Goal: Check status: Check status

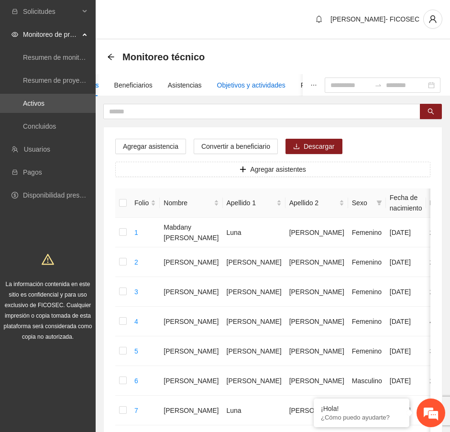
drag, startPoint x: 258, startPoint y: 81, endPoint x: 250, endPoint y: 85, distance: 9.2
click at [258, 81] on div "Objetivos y actividades" at bounding box center [251, 85] width 68 height 11
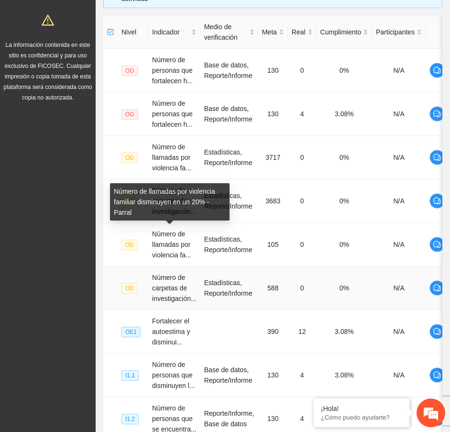
scroll to position [392, 0]
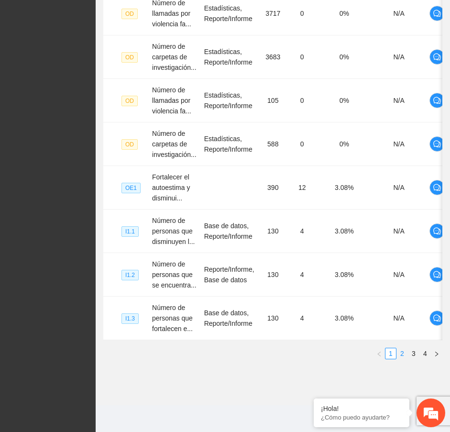
click at [403, 351] on link "2" at bounding box center [402, 353] width 11 height 11
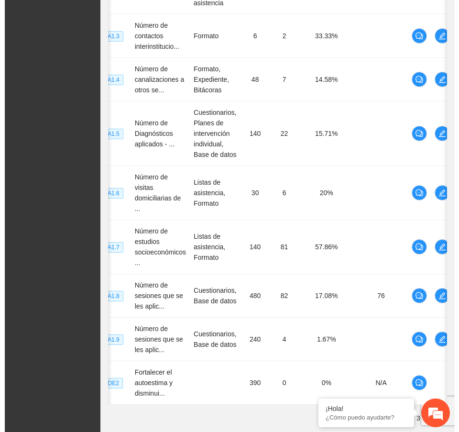
scroll to position [0, 29]
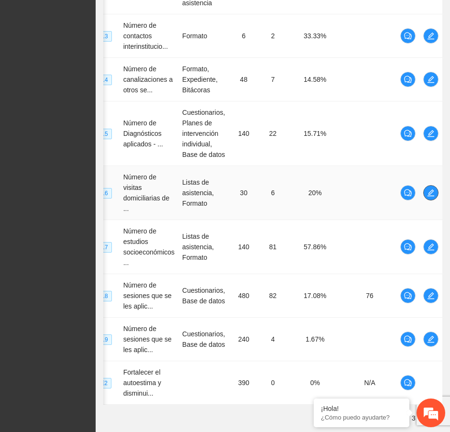
click at [435, 194] on span "edit" at bounding box center [431, 193] width 14 height 8
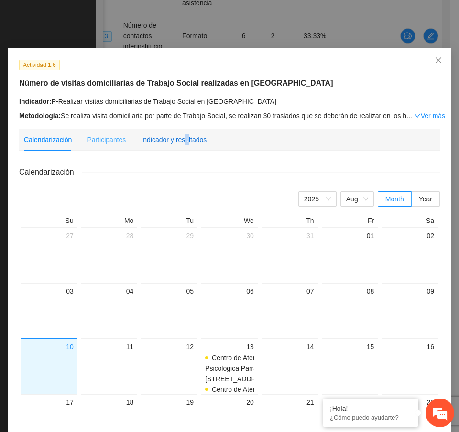
click at [179, 143] on div "Indicador y resultados" at bounding box center [174, 139] width 66 height 11
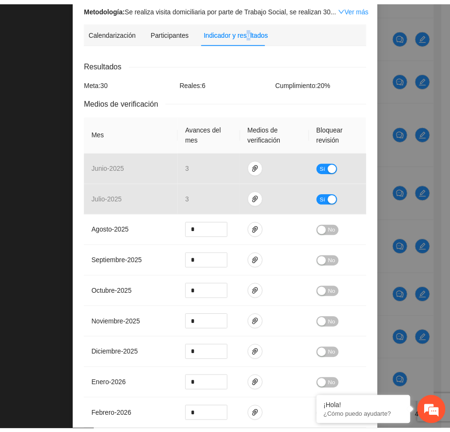
scroll to position [0, 0]
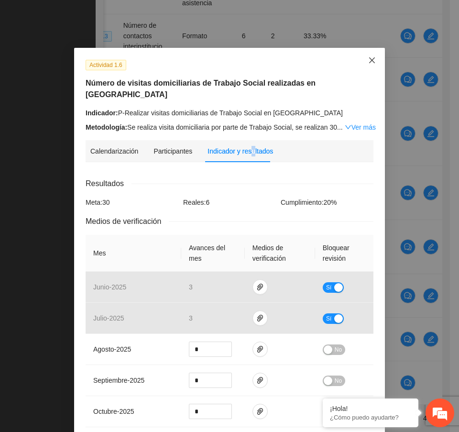
click at [368, 60] on icon "close" at bounding box center [372, 60] width 8 height 8
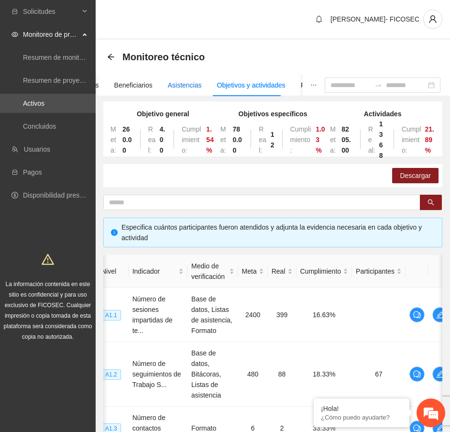
click at [178, 85] on div "Asistencias" at bounding box center [185, 85] width 34 height 11
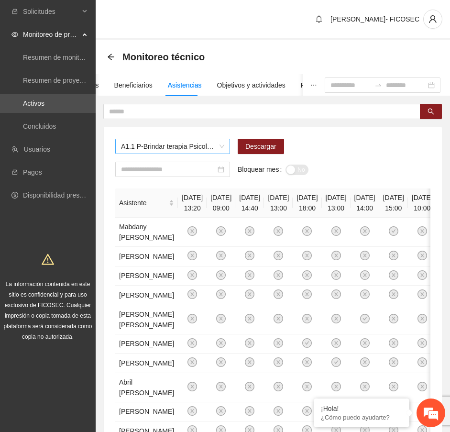
click at [146, 149] on span "A1.1 P-Brindar terapia Psicológica en Parral" at bounding box center [172, 146] width 103 height 14
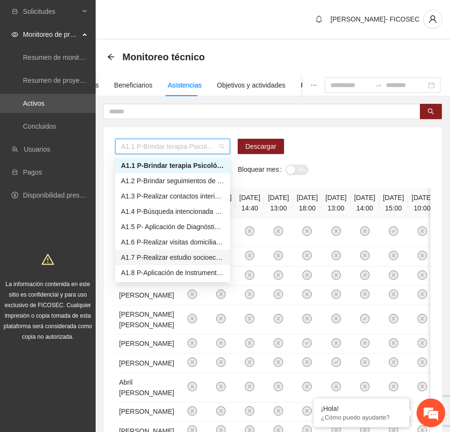
click at [153, 256] on div "A1.7 P-Realizar estudio socioeconómico de Trabajo Social en Parral" at bounding box center [172, 257] width 103 height 11
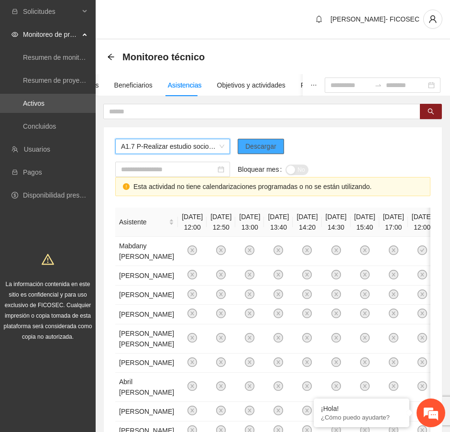
click at [264, 141] on span "Descargar" at bounding box center [260, 146] width 31 height 11
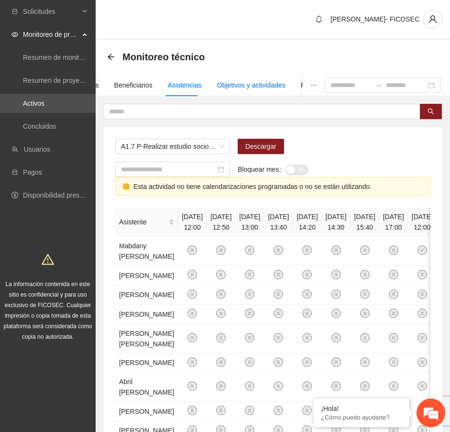
click at [233, 80] on div "Objetivos y actividades" at bounding box center [251, 85] width 68 height 11
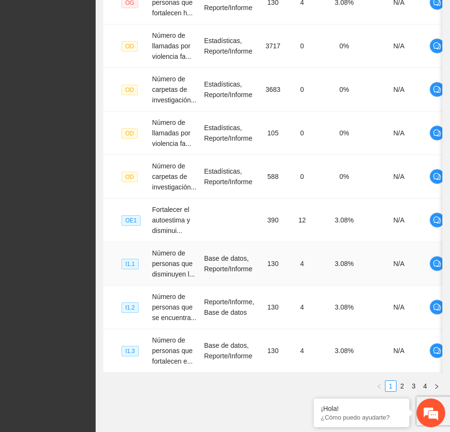
scroll to position [392, 0]
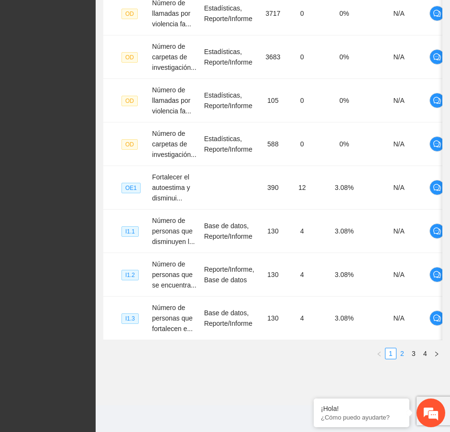
click at [402, 351] on link "2" at bounding box center [402, 353] width 11 height 11
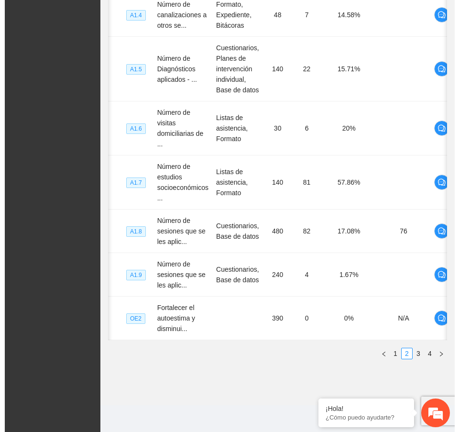
scroll to position [0, 29]
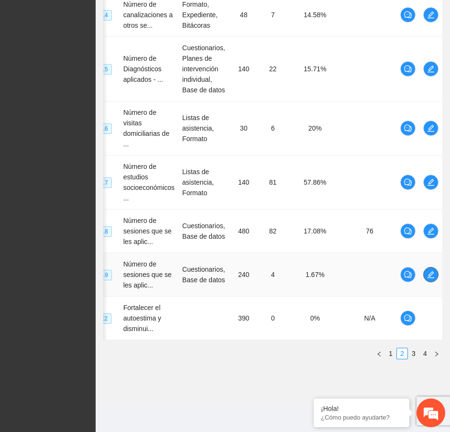
click at [424, 271] on span "edit" at bounding box center [431, 275] width 14 height 8
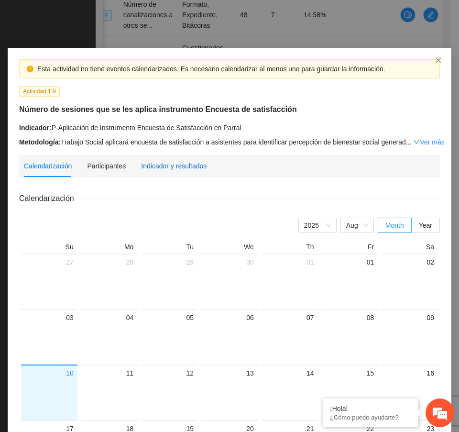
click at [177, 162] on div "Indicador y resultados" at bounding box center [174, 166] width 66 height 11
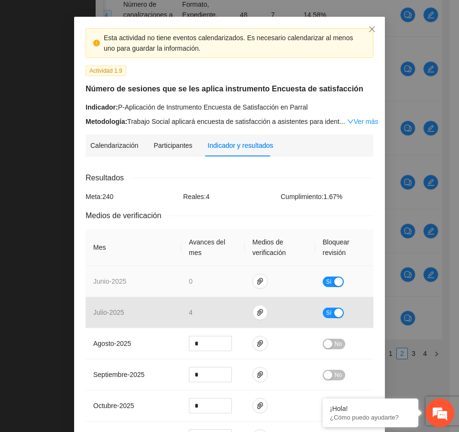
scroll to position [60, 0]
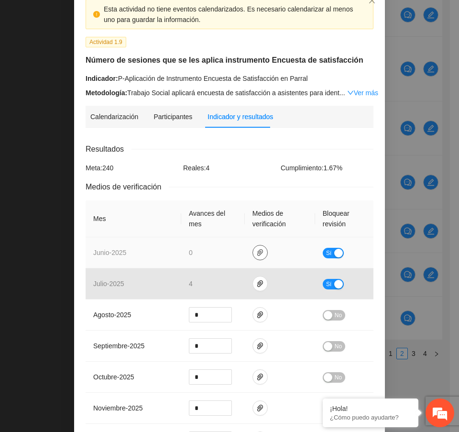
click at [256, 251] on icon "paper-clip" at bounding box center [260, 253] width 8 height 8
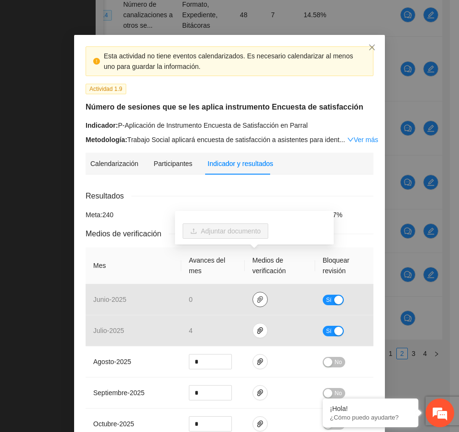
scroll to position [0, 0]
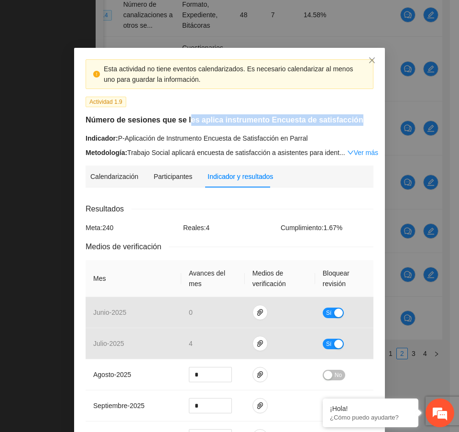
drag, startPoint x: 183, startPoint y: 122, endPoint x: 357, endPoint y: 114, distance: 174.8
click at [357, 112] on div "Esta actividad no tiene eventos calendarizados. Es necesario calendarizar al me…" at bounding box center [229, 108] width 295 height 99
click at [345, 128] on div "Esta actividad no tiene eventos calendarizados. Es necesario calendarizar al me…" at bounding box center [229, 108] width 295 height 99
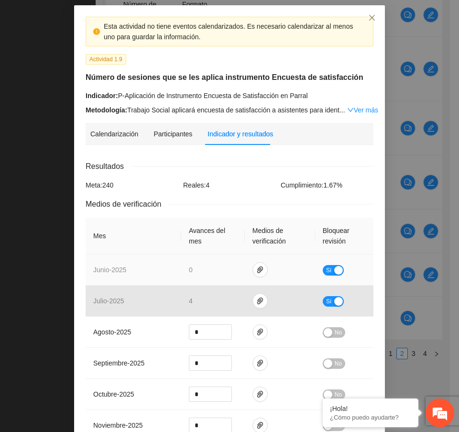
scroll to position [60, 0]
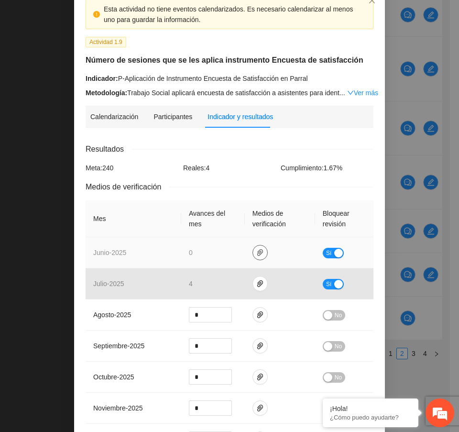
click at [260, 246] on td at bounding box center [280, 252] width 70 height 31
click at [255, 247] on button "button" at bounding box center [260, 252] width 15 height 15
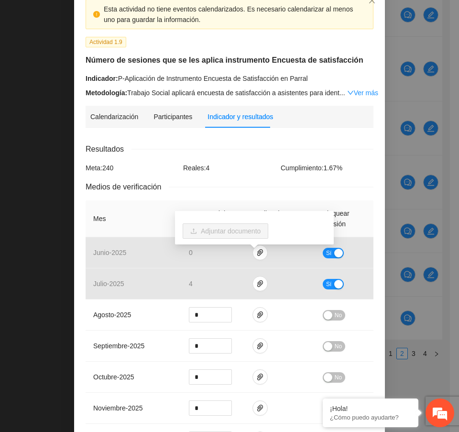
click at [252, 144] on div "Resultados" at bounding box center [230, 149] width 288 height 12
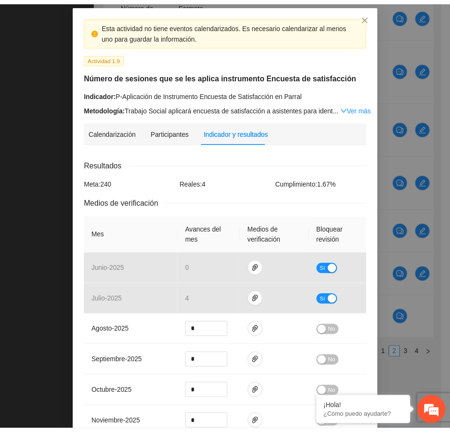
scroll to position [0, 0]
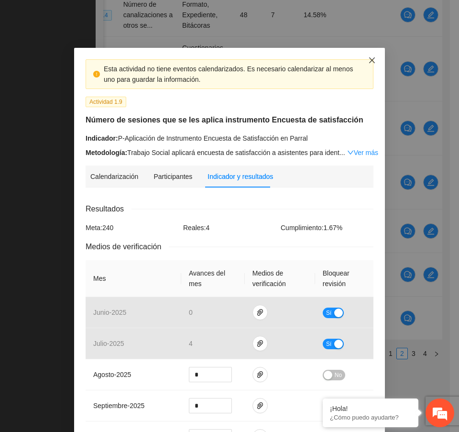
click at [370, 61] on icon "close" at bounding box center [372, 60] width 8 height 8
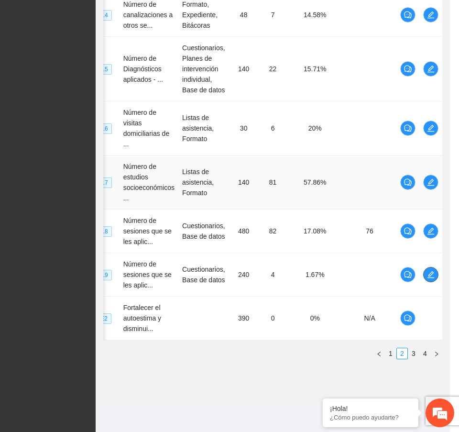
scroll to position [0, 20]
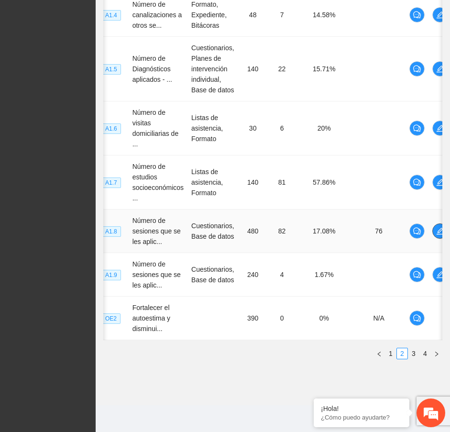
click at [438, 227] on icon "edit" at bounding box center [440, 231] width 8 height 8
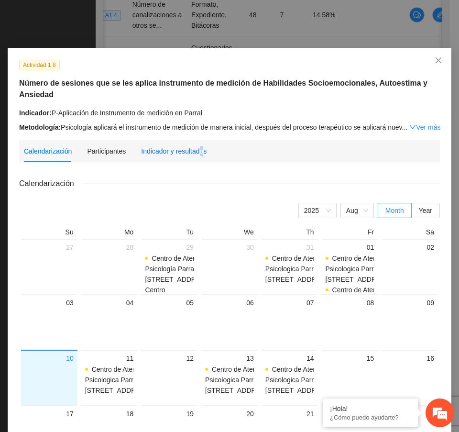
click at [194, 146] on div "Indicador y resultados" at bounding box center [174, 151] width 66 height 11
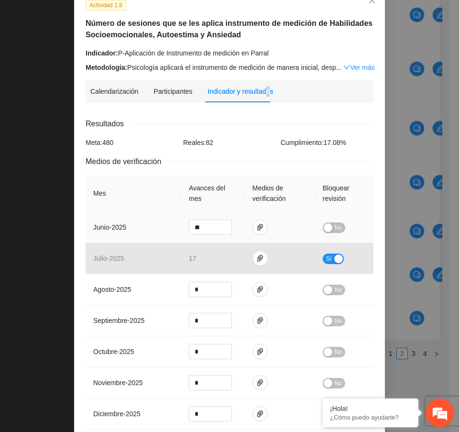
scroll to position [0, 0]
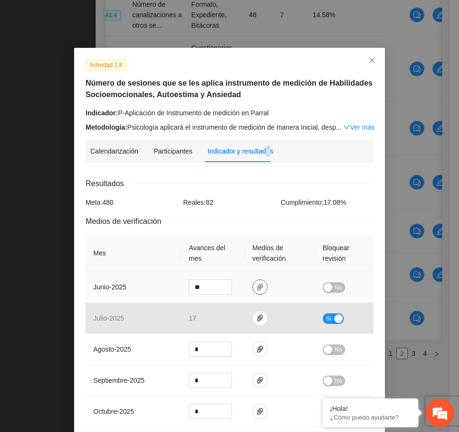
click at [256, 286] on icon "paper-clip" at bounding box center [260, 287] width 8 height 8
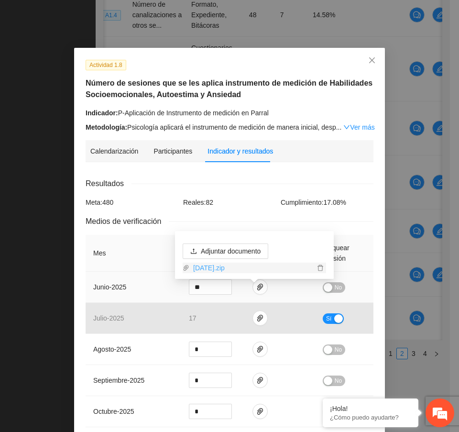
click at [223, 263] on link "[DATE].zip" at bounding box center [251, 268] width 125 height 11
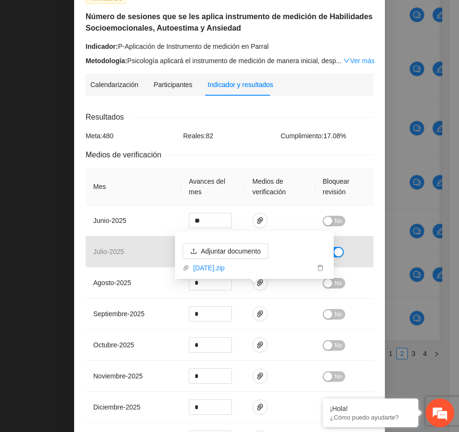
scroll to position [17, 0]
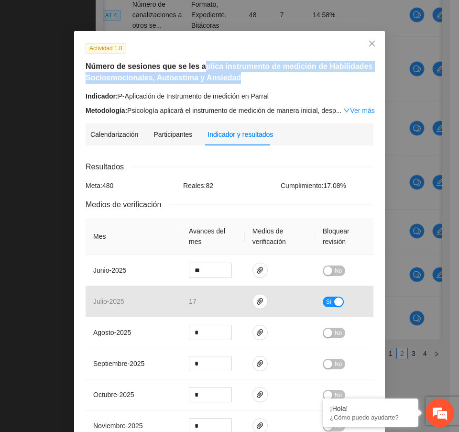
drag, startPoint x: 201, startPoint y: 67, endPoint x: 247, endPoint y: 92, distance: 52.9
click at [239, 82] on h5 "Número de sesiones que se les aplica instrumento de medición de Habilidades Soc…" at bounding box center [230, 72] width 288 height 23
click at [291, 87] on div "Actividad 1.8 Número de sesiones que se les aplica instrumento de medición de H…" at bounding box center [229, 79] width 295 height 73
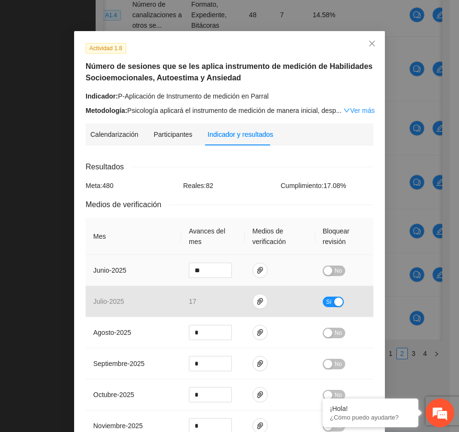
click at [329, 271] on button "No" at bounding box center [334, 271] width 22 height 11
click at [334, 268] on div "button" at bounding box center [338, 271] width 9 height 9
click at [256, 270] on icon "paper-clip" at bounding box center [260, 271] width 8 height 8
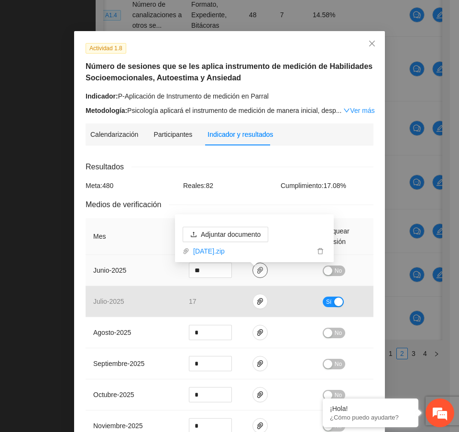
click at [256, 270] on icon "paper-clip" at bounding box center [260, 271] width 8 height 8
click at [256, 267] on icon "paper-clip" at bounding box center [260, 271] width 8 height 8
click at [232, 230] on span "Adjuntar documento" at bounding box center [231, 234] width 60 height 11
drag, startPoint x: 344, startPoint y: 167, endPoint x: 338, endPoint y: 176, distance: 11.4
click at [344, 167] on div "Resultados" at bounding box center [230, 167] width 288 height 12
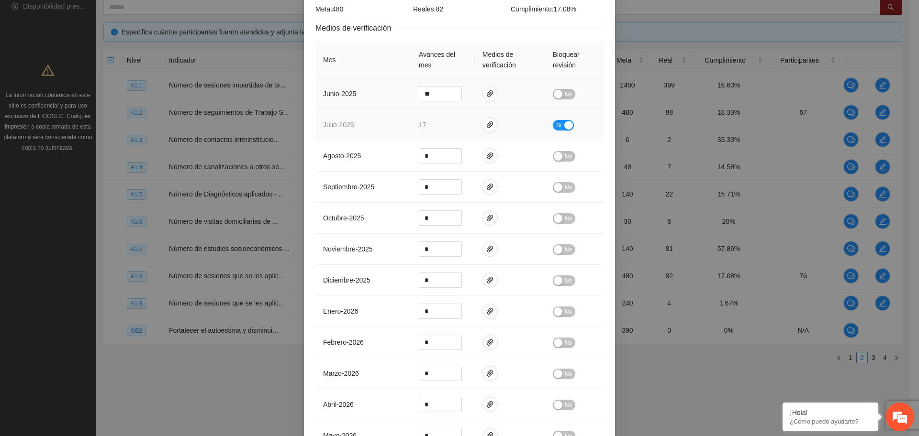
scroll to position [132, 0]
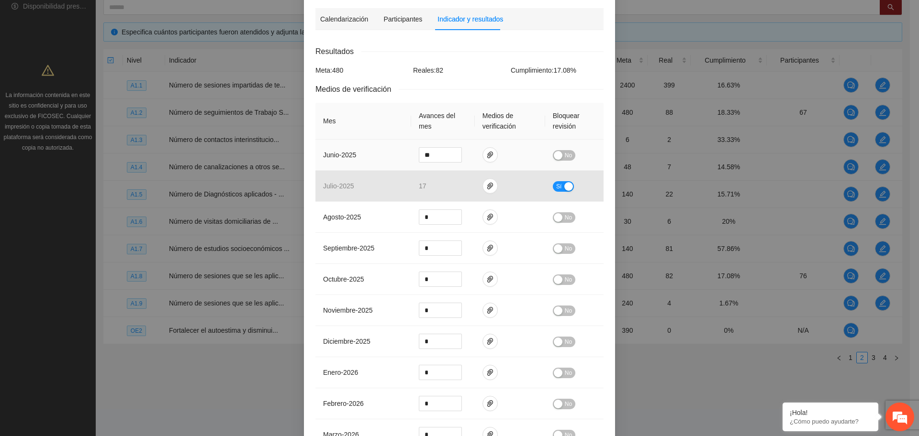
click at [459, 149] on td "No" at bounding box center [574, 155] width 58 height 31
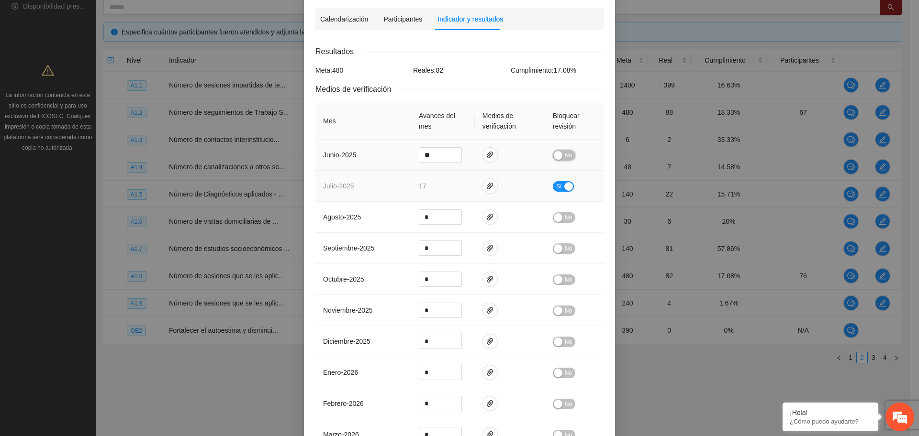
drag, startPoint x: 558, startPoint y: 158, endPoint x: 547, endPoint y: 176, distance: 20.7
click at [459, 159] on button "No" at bounding box center [564, 155] width 22 height 11
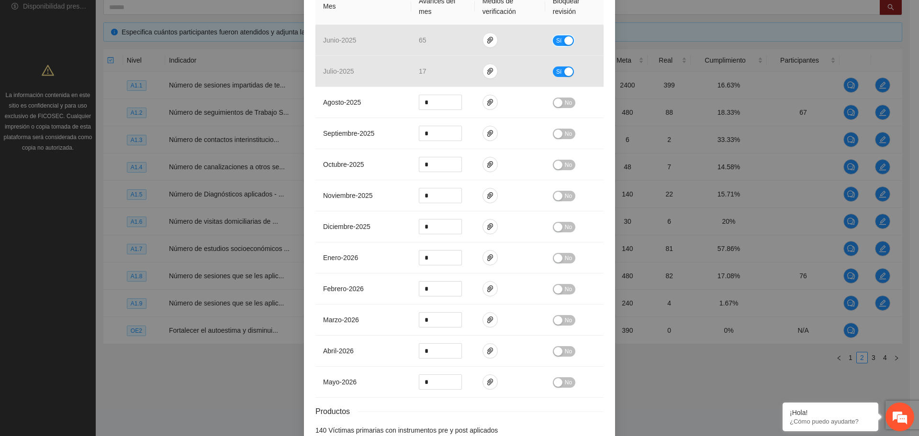
scroll to position [311, 0]
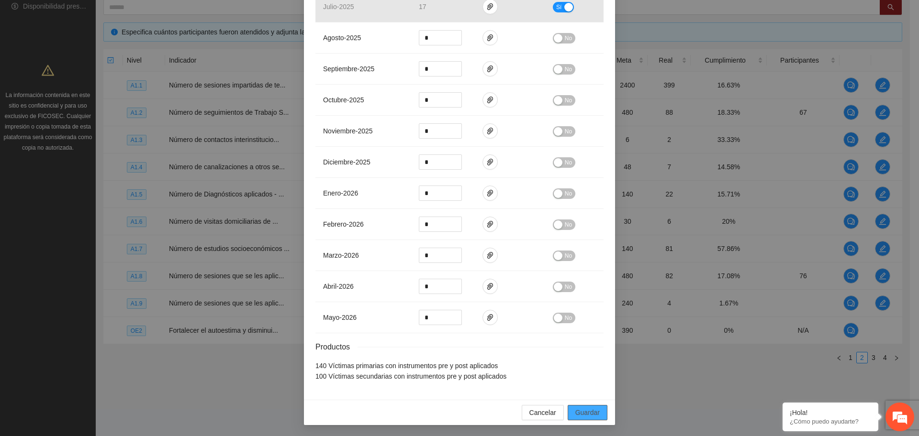
click at [459, 409] on span "Guardar" at bounding box center [587, 413] width 24 height 11
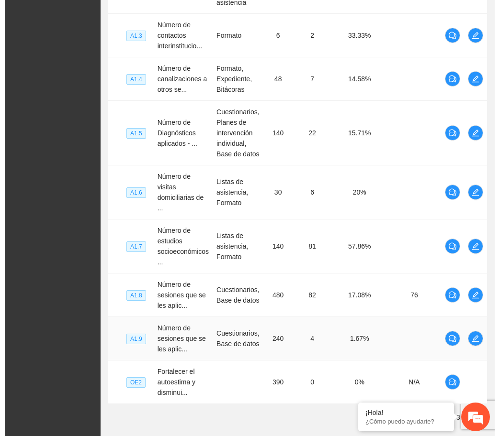
scroll to position [203, 0]
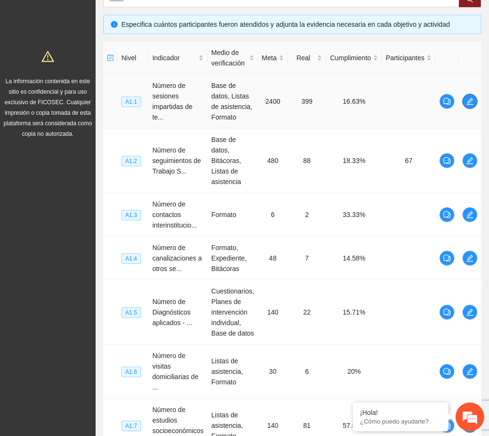
click at [459, 98] on icon "edit" at bounding box center [471, 102] width 8 height 8
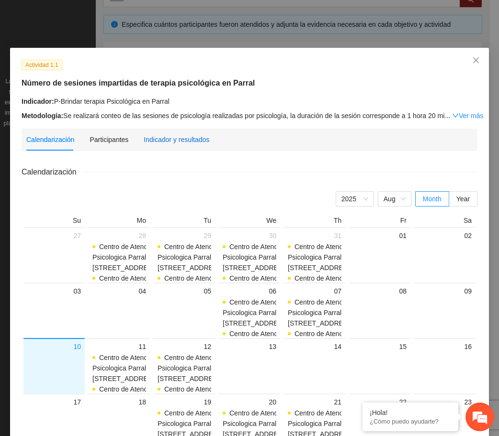
click at [178, 143] on div "Indicador y resultados" at bounding box center [177, 139] width 66 height 11
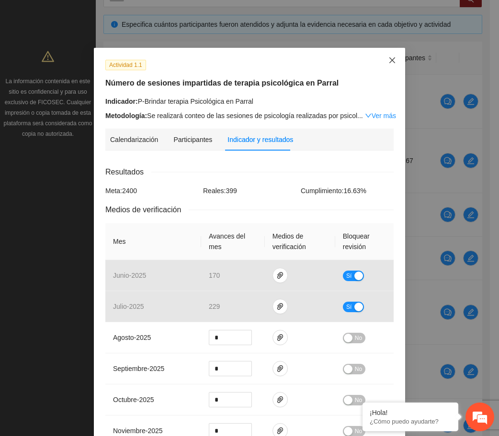
click at [386, 69] on span "Close" at bounding box center [392, 61] width 26 height 26
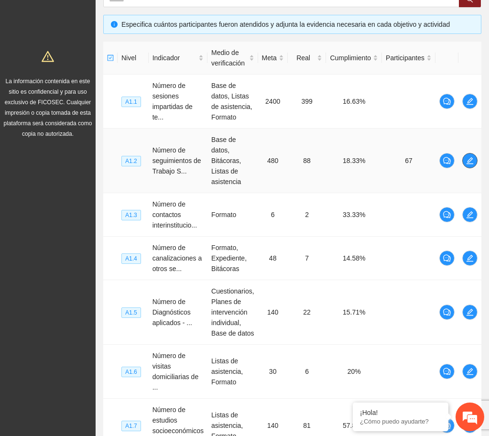
click at [459, 155] on button "button" at bounding box center [470, 160] width 15 height 15
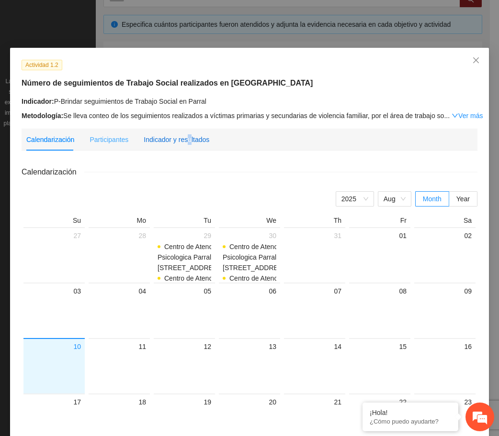
drag, startPoint x: 182, startPoint y: 137, endPoint x: 184, endPoint y: 149, distance: 12.1
click at [182, 137] on div "Indicador y resultados" at bounding box center [177, 139] width 66 height 11
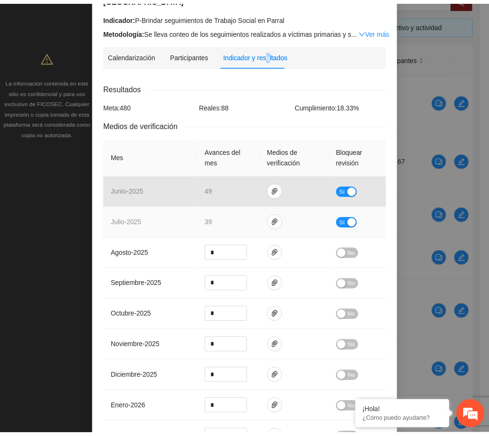
scroll to position [0, 0]
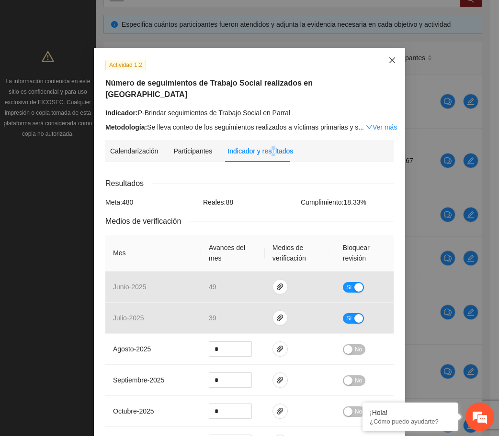
click at [389, 53] on span "Close" at bounding box center [392, 61] width 26 height 26
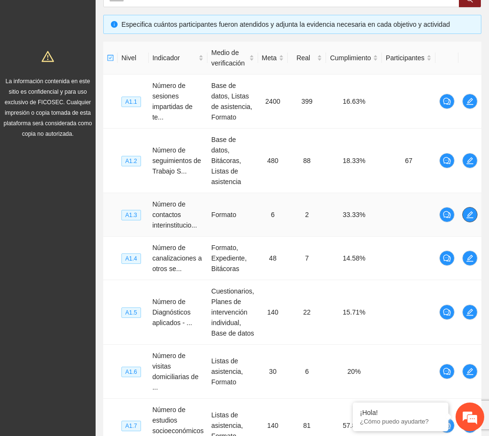
click at [459, 218] on icon "edit" at bounding box center [470, 214] width 7 height 7
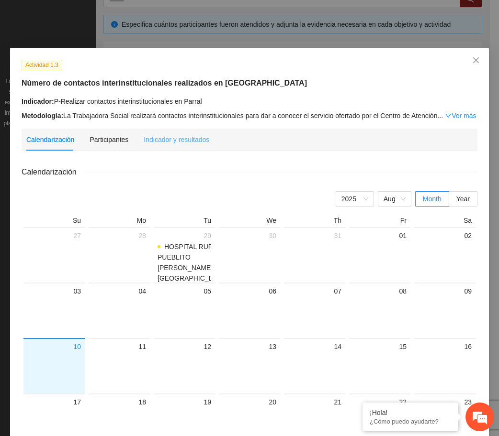
click at [191, 145] on div "Indicador y resultados" at bounding box center [177, 140] width 66 height 22
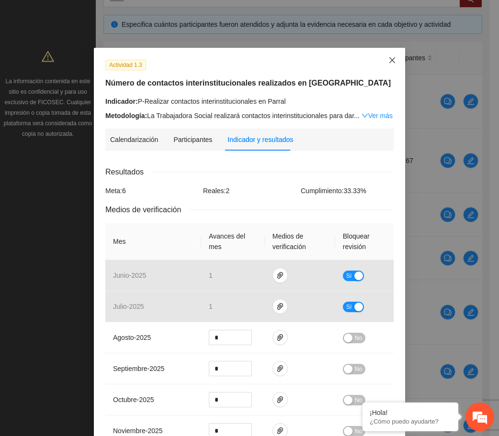
click at [391, 63] on span "Close" at bounding box center [392, 61] width 26 height 26
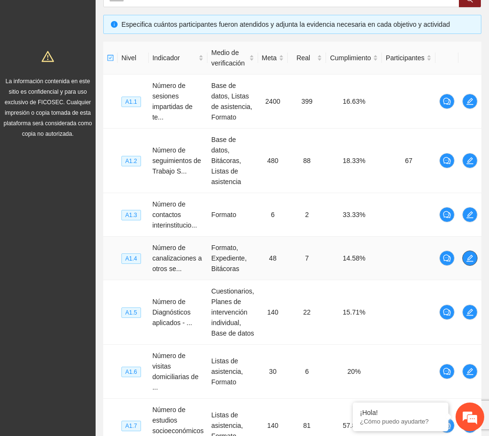
click at [459, 260] on icon "edit" at bounding box center [471, 259] width 8 height 8
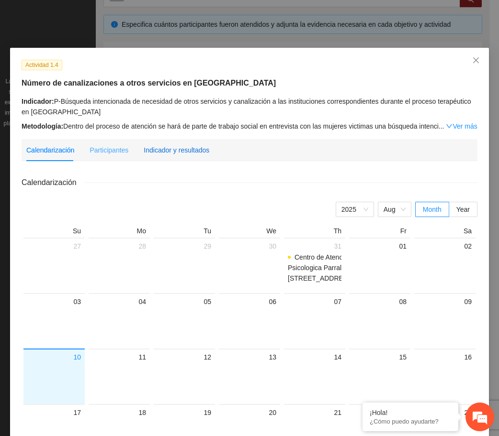
click at [195, 153] on div "Indicador y resultados" at bounding box center [177, 150] width 66 height 11
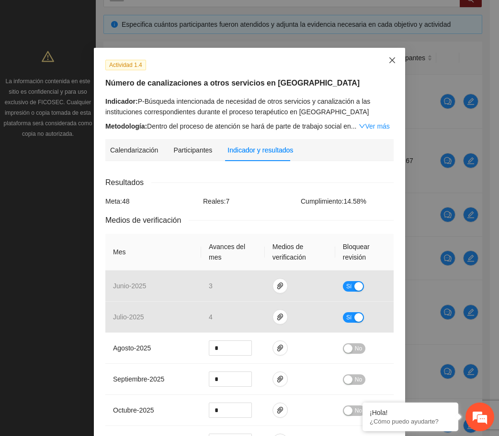
click at [388, 64] on icon "close" at bounding box center [392, 60] width 8 height 8
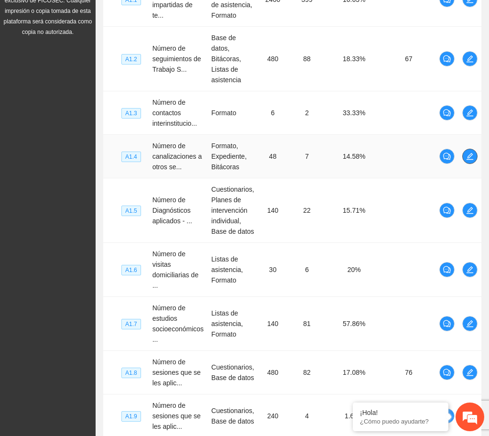
scroll to position [322, 0]
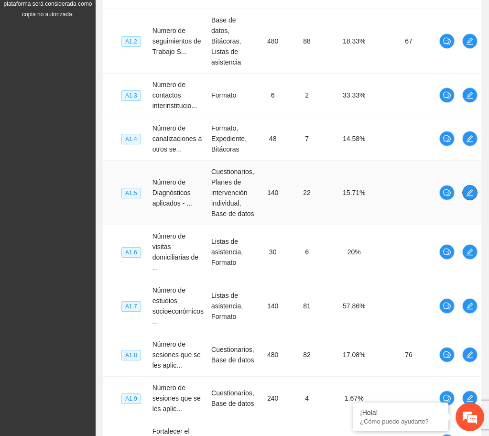
click at [459, 188] on button "button" at bounding box center [470, 192] width 15 height 15
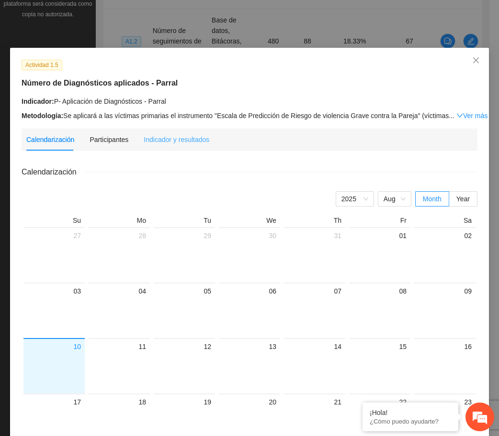
click at [156, 133] on div "Indicador y resultados" at bounding box center [177, 140] width 66 height 22
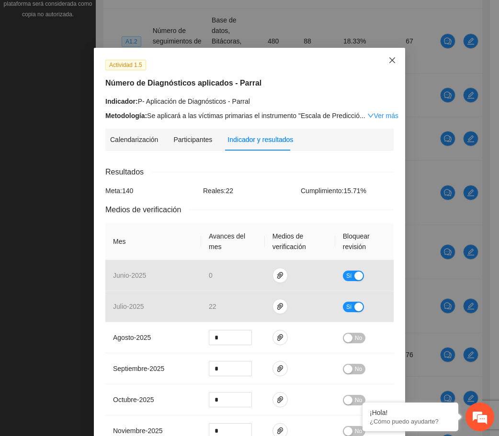
click at [394, 58] on span "Close" at bounding box center [392, 61] width 26 height 26
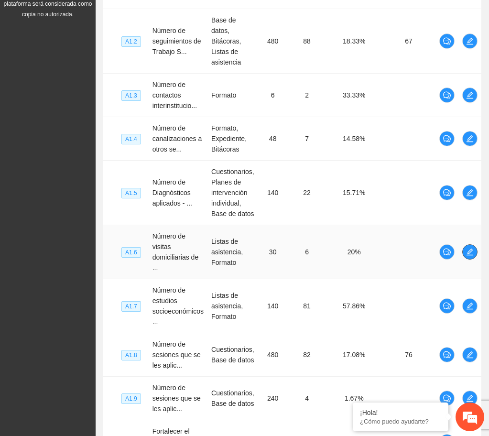
click at [459, 251] on icon "edit" at bounding box center [471, 252] width 8 height 8
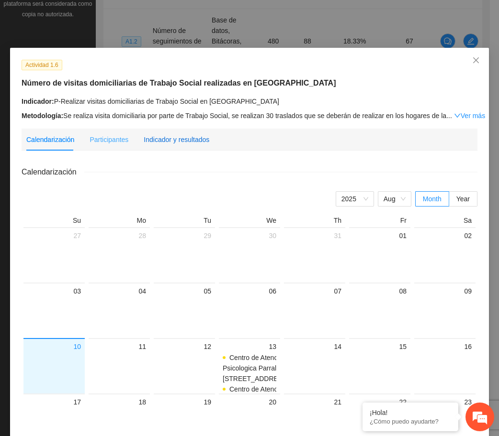
click at [178, 141] on div "Indicador y resultados" at bounding box center [177, 139] width 66 height 11
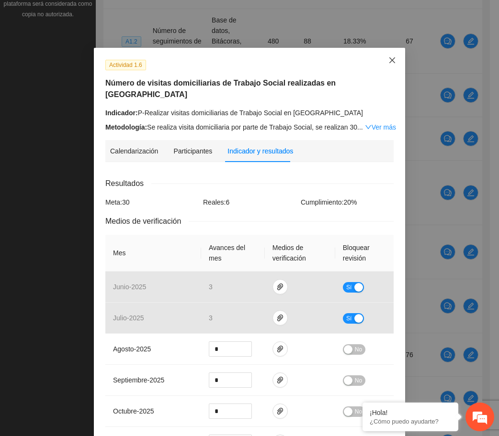
click at [382, 67] on span "Close" at bounding box center [392, 61] width 26 height 26
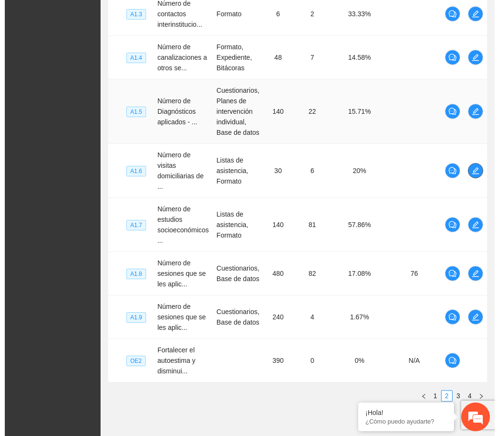
scroll to position [442, 0]
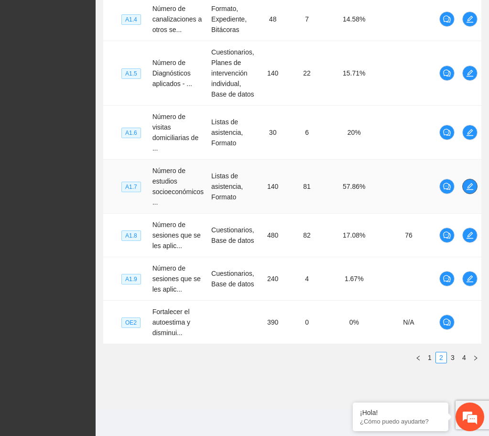
click at [459, 192] on button "button" at bounding box center [470, 186] width 15 height 15
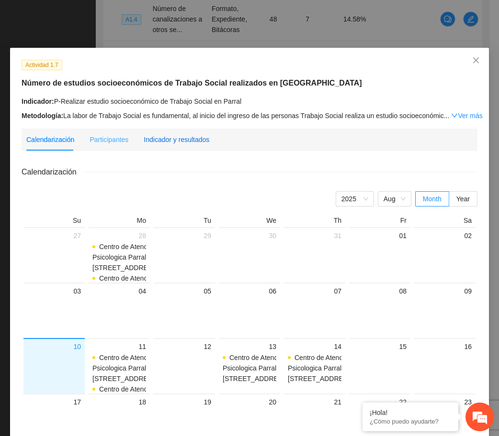
click at [198, 138] on div "Indicador y resultados" at bounding box center [177, 139] width 66 height 11
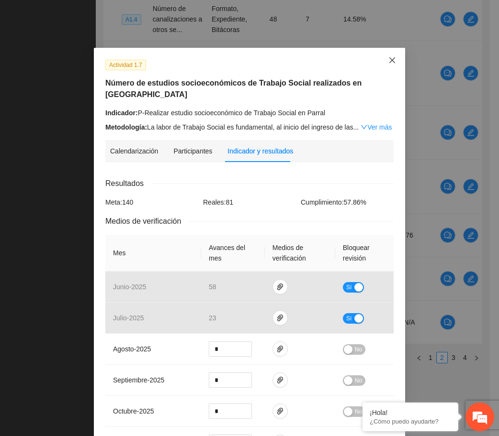
click at [380, 66] on span "Close" at bounding box center [392, 61] width 26 height 26
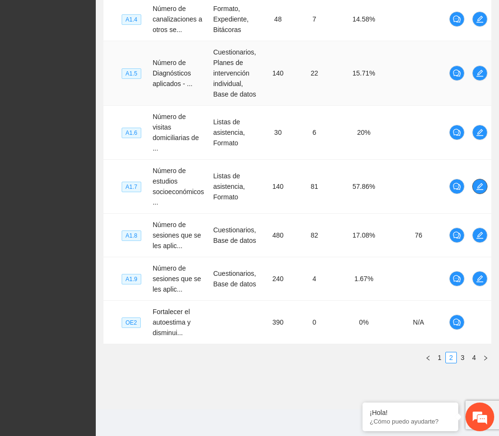
scroll to position [426, 0]
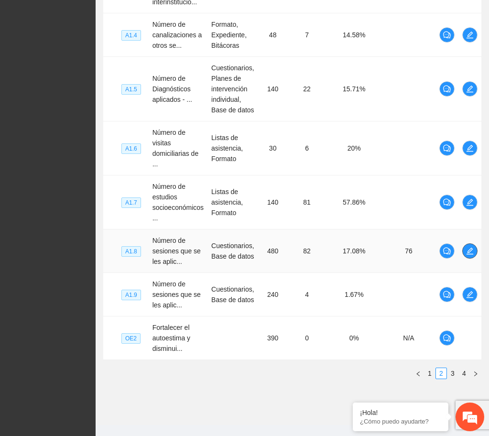
click at [459, 248] on icon "edit" at bounding box center [471, 251] width 8 height 8
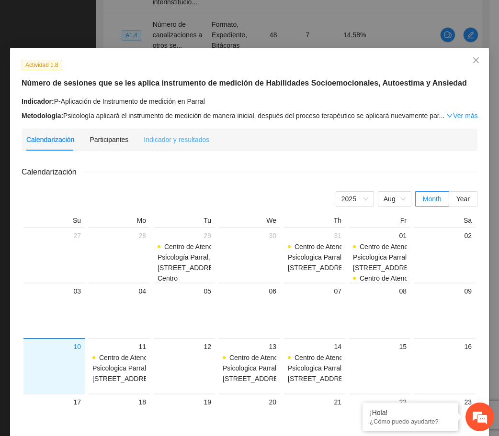
click at [185, 145] on div "Indicador y resultados" at bounding box center [177, 140] width 66 height 22
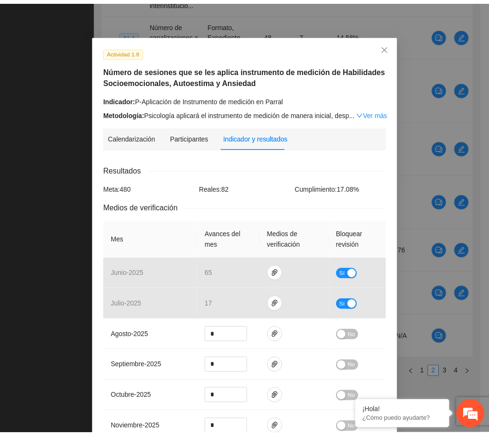
scroll to position [0, 0]
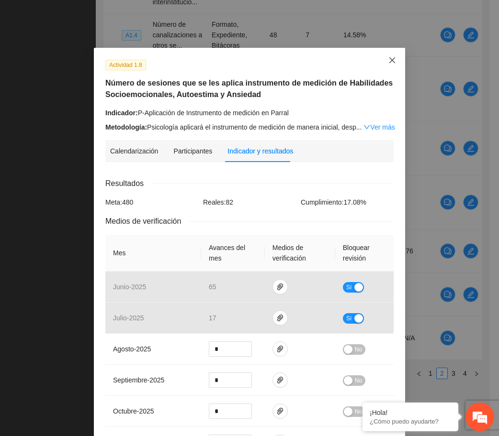
click at [388, 61] on icon "close" at bounding box center [392, 60] width 8 height 8
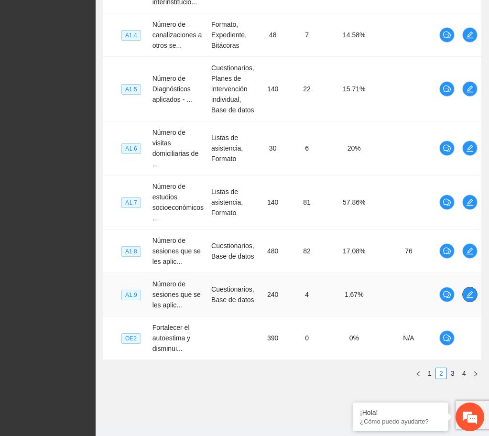
click at [459, 294] on icon "edit" at bounding box center [471, 295] width 8 height 8
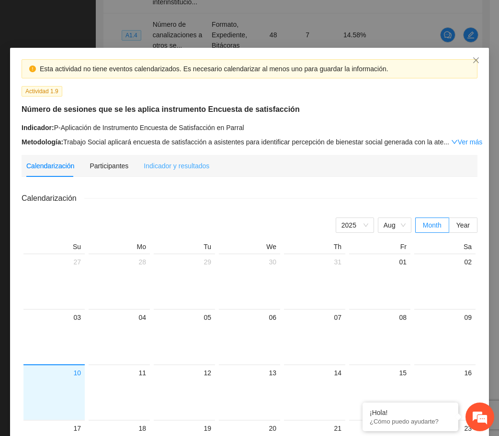
click at [165, 171] on div "Indicador y resultados" at bounding box center [177, 166] width 66 height 22
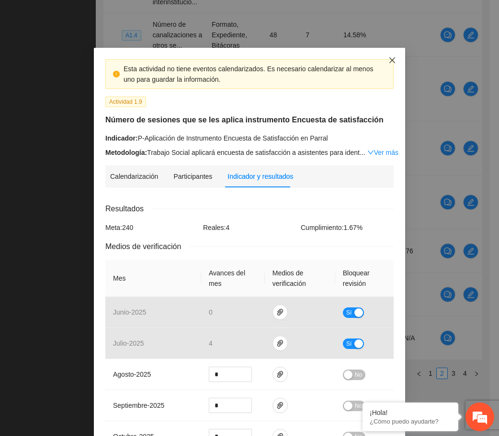
drag, startPoint x: 395, startPoint y: 57, endPoint x: 390, endPoint y: 64, distance: 8.5
click at [394, 57] on span "Close" at bounding box center [392, 61] width 26 height 26
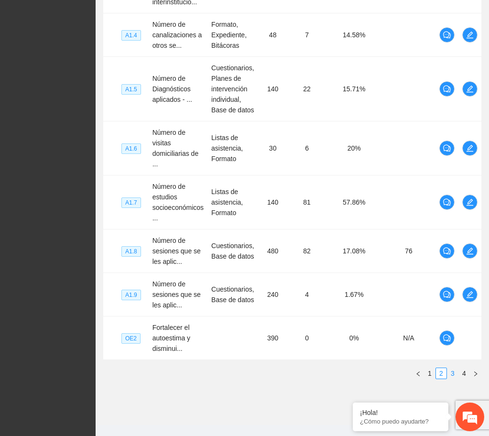
drag, startPoint x: 456, startPoint y: 372, endPoint x: 455, endPoint y: 362, distance: 10.5
click at [456, 372] on link "3" at bounding box center [453, 373] width 11 height 11
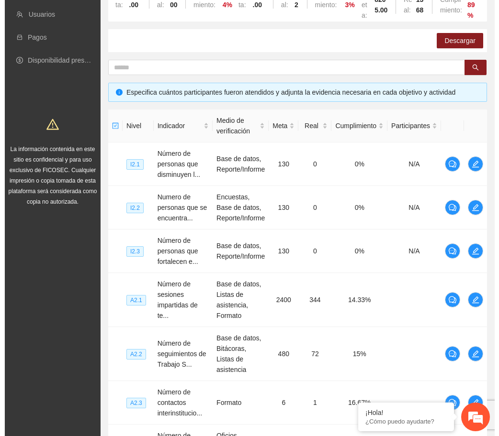
scroll to position [179, 0]
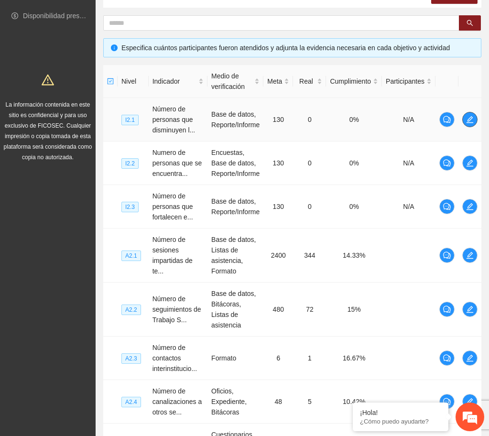
click at [459, 117] on icon "edit" at bounding box center [471, 120] width 8 height 8
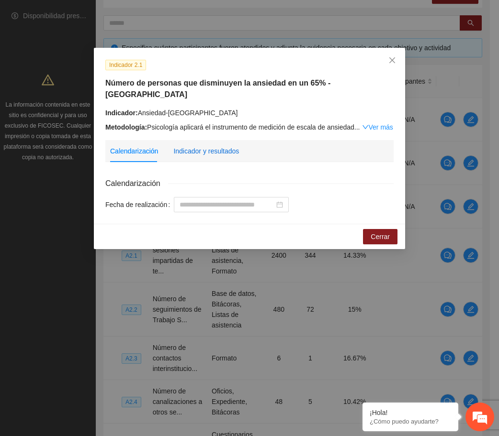
click at [207, 146] on div "Indicador y resultados" at bounding box center [206, 151] width 66 height 11
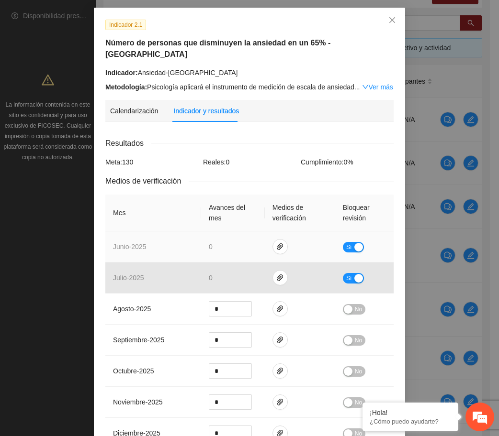
scroll to position [60, 0]
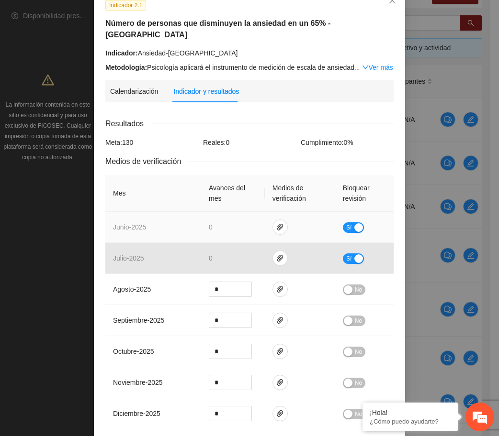
click at [352, 222] on button "Sí" at bounding box center [353, 227] width 21 height 11
click at [272, 220] on button "button" at bounding box center [279, 227] width 15 height 15
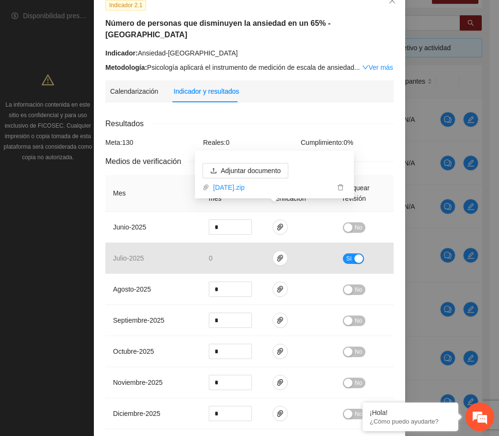
click at [260, 118] on div "Resultados" at bounding box center [249, 124] width 288 height 12
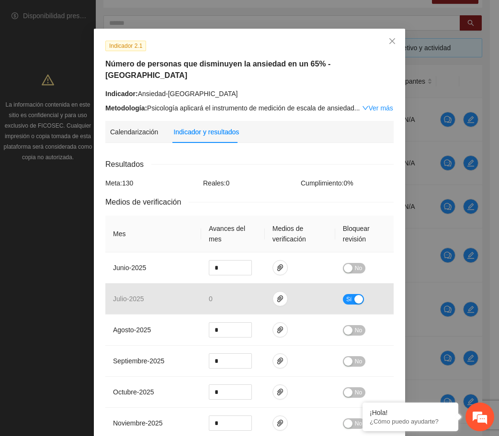
scroll to position [0, 0]
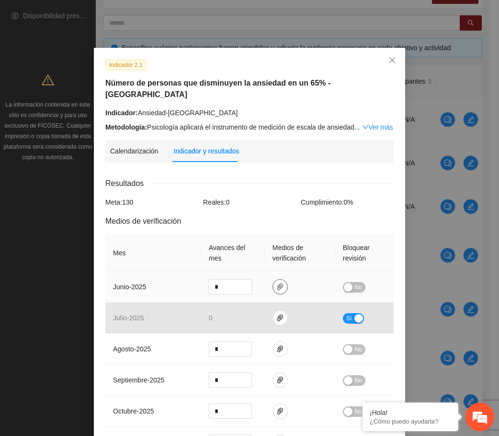
click at [276, 283] on icon "paper-clip" at bounding box center [280, 287] width 8 height 8
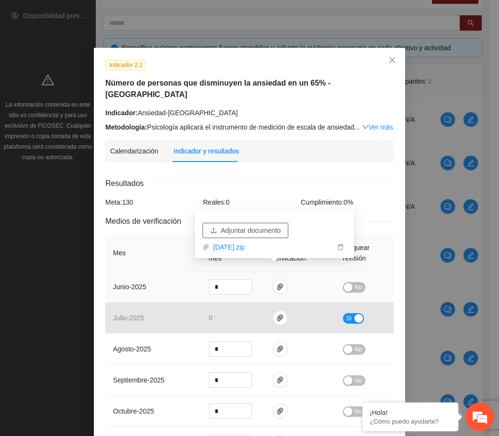
click at [240, 233] on span "Adjuntar documento" at bounding box center [251, 230] width 60 height 11
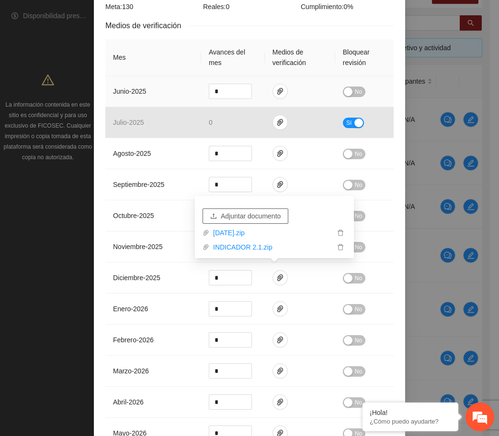
scroll to position [142, 0]
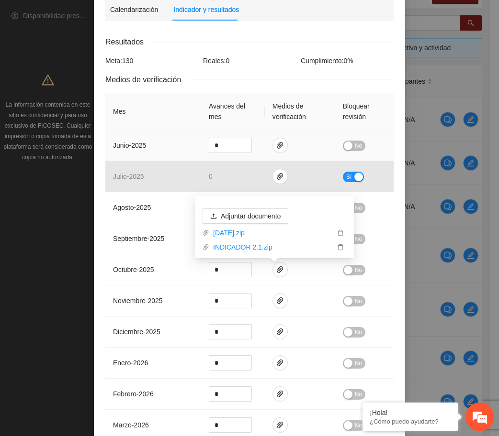
click at [348, 141] on button "No" at bounding box center [354, 146] width 22 height 11
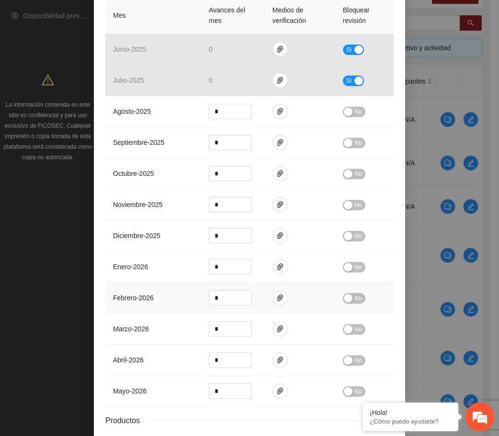
scroll to position [321, 0]
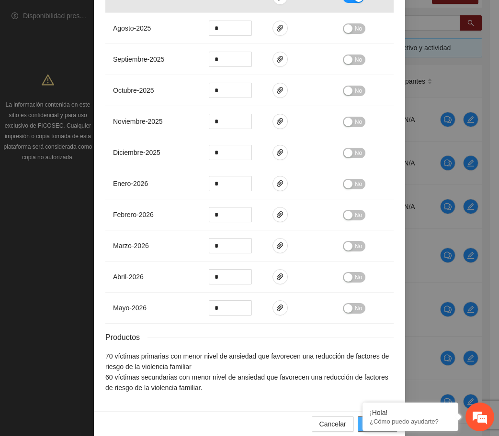
click at [357, 417] on button "Guardar" at bounding box center [377, 424] width 40 height 15
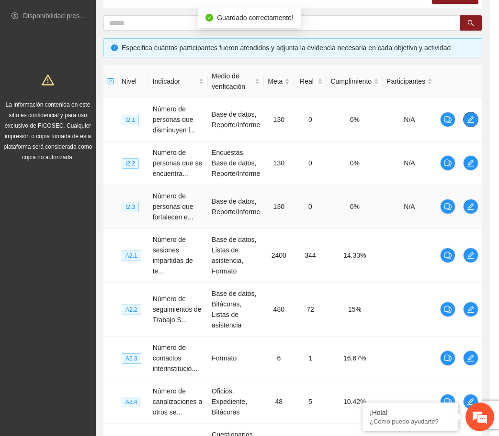
scroll to position [0, 0]
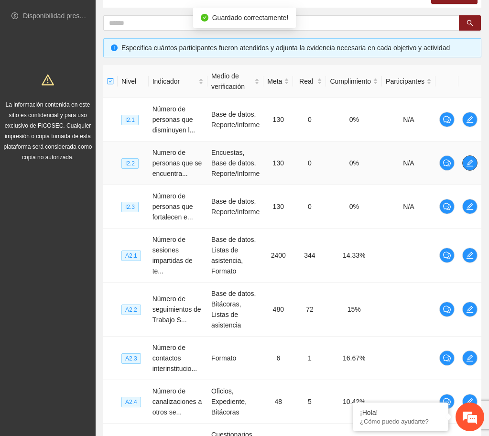
click at [459, 160] on icon "edit" at bounding box center [471, 163] width 8 height 8
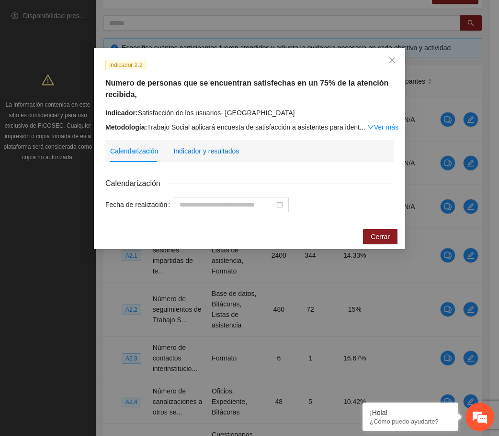
click at [216, 156] on div "Indicador y resultados" at bounding box center [206, 151] width 66 height 11
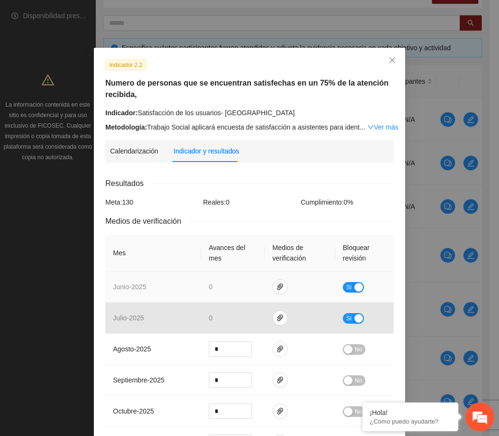
click at [354, 285] on div "button" at bounding box center [358, 287] width 9 height 9
click at [276, 286] on icon "paper-clip" at bounding box center [280, 287] width 8 height 8
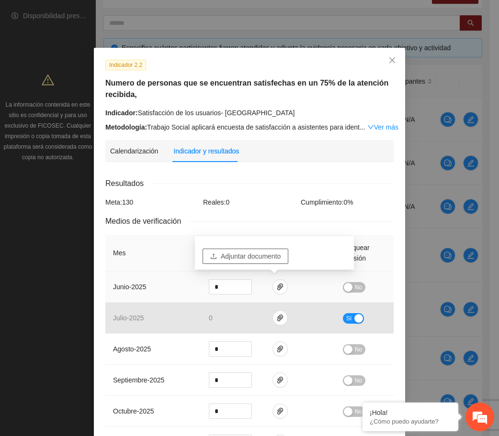
click at [263, 258] on span "Adjuntar documento" at bounding box center [251, 256] width 60 height 11
click at [288, 184] on div "Resultados" at bounding box center [249, 184] width 288 height 12
drag, startPoint x: 354, startPoint y: 285, endPoint x: 345, endPoint y: 287, distance: 9.3
click at [355, 285] on span "No" at bounding box center [358, 287] width 7 height 11
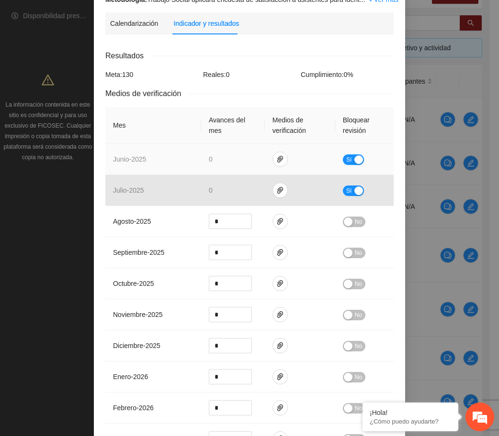
scroll to position [299, 0]
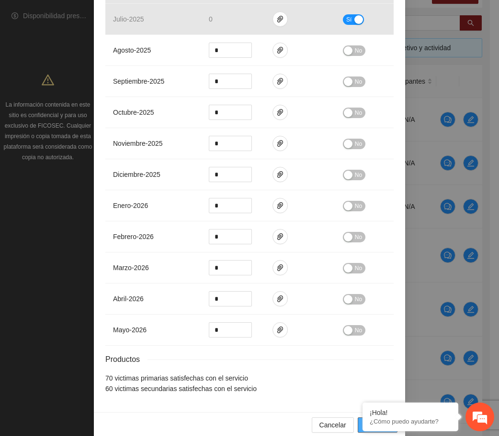
click at [359, 423] on button "Guardar" at bounding box center [377, 425] width 40 height 15
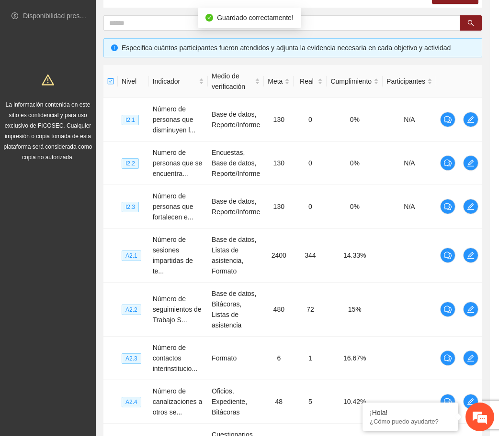
scroll to position [264, 0]
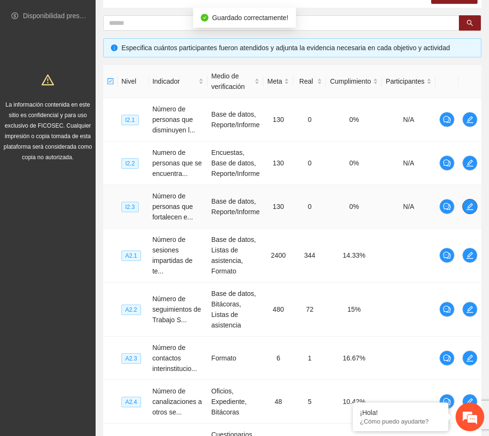
click at [459, 207] on icon "edit" at bounding box center [471, 207] width 8 height 8
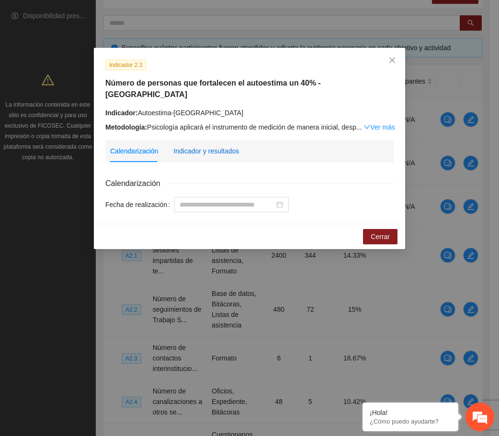
click at [200, 146] on div "Indicador y resultados" at bounding box center [206, 151] width 66 height 11
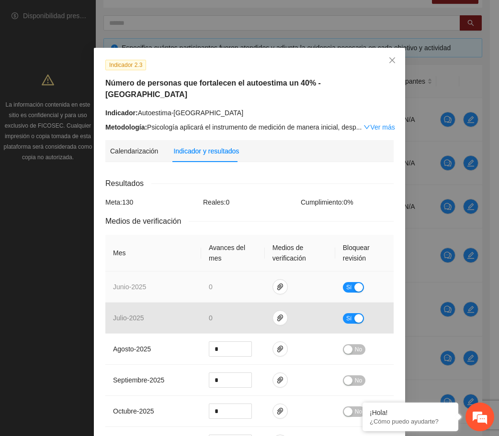
click at [354, 282] on button "Sí" at bounding box center [353, 287] width 21 height 11
click at [277, 283] on icon "paper-clip" at bounding box center [280, 287] width 8 height 8
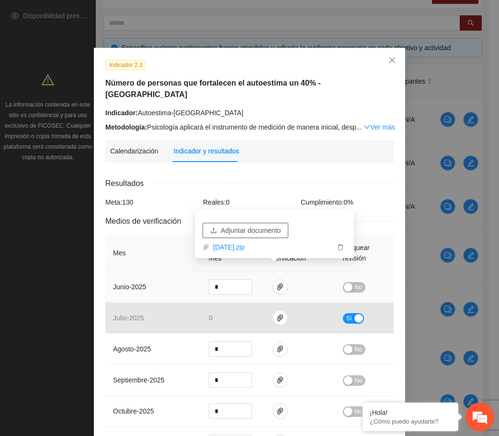
click at [251, 232] on span "Adjuntar documento" at bounding box center [251, 230] width 60 height 11
click at [247, 231] on span "Adjuntar documento" at bounding box center [251, 230] width 60 height 11
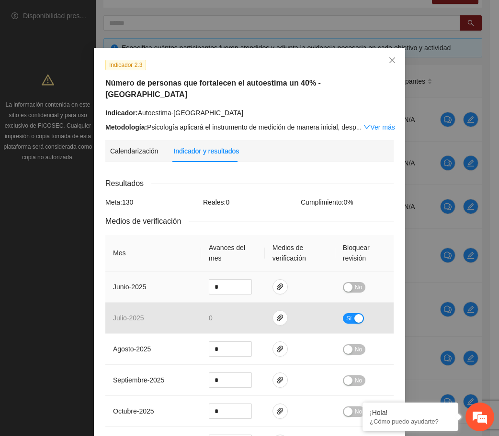
click at [358, 282] on div "No" at bounding box center [364, 287] width 43 height 11
click at [344, 283] on div "button" at bounding box center [348, 287] width 9 height 9
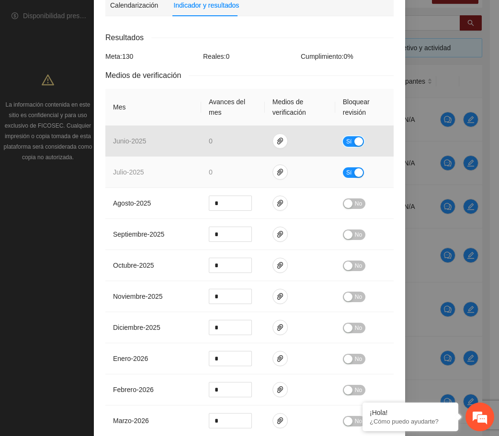
scroll to position [299, 0]
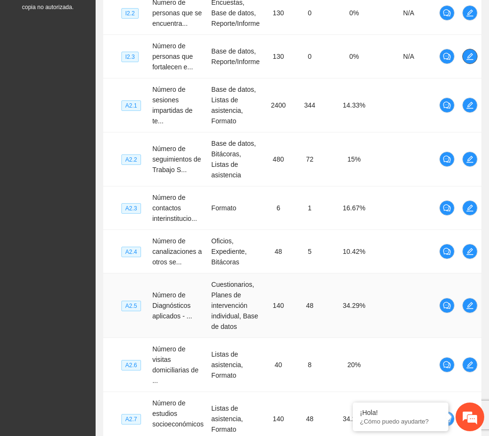
scroll to position [359, 0]
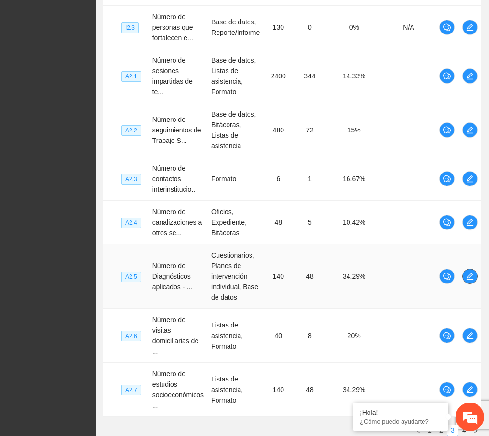
click at [459, 273] on icon "edit" at bounding box center [470, 276] width 7 height 7
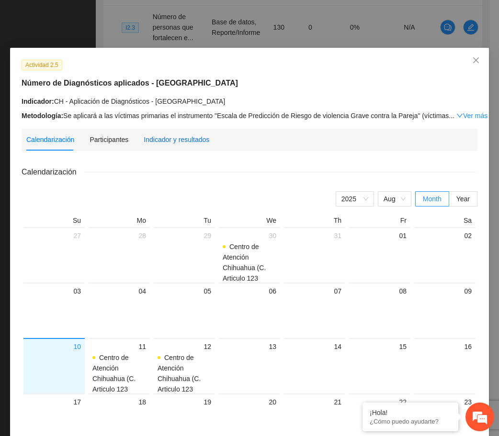
click at [188, 139] on div "Indicador y resultados" at bounding box center [177, 139] width 66 height 11
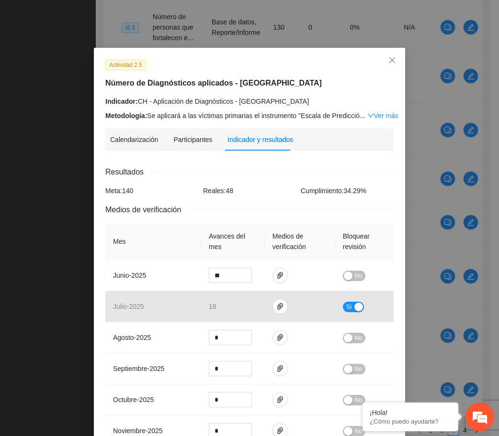
click at [240, 167] on div "Resultados" at bounding box center [249, 172] width 288 height 12
click at [370, 115] on link "Ver más" at bounding box center [382, 116] width 31 height 8
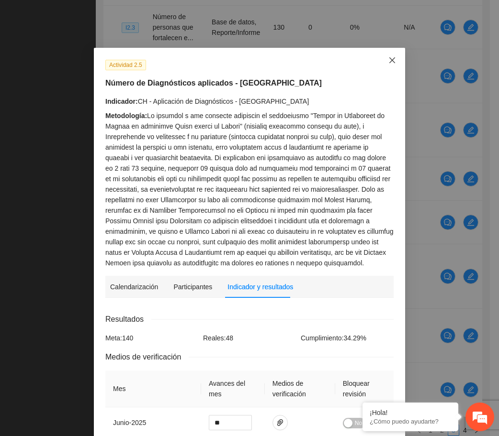
drag, startPoint x: 388, startPoint y: 61, endPoint x: 385, endPoint y: 67, distance: 6.7
click at [389, 61] on icon "close" at bounding box center [392, 60] width 6 height 6
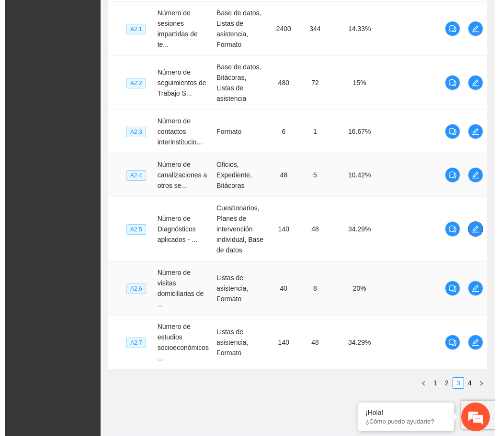
scroll to position [421, 0]
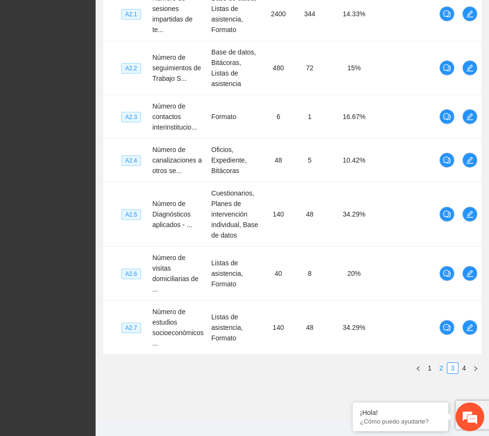
click at [444, 363] on link "2" at bounding box center [441, 368] width 11 height 11
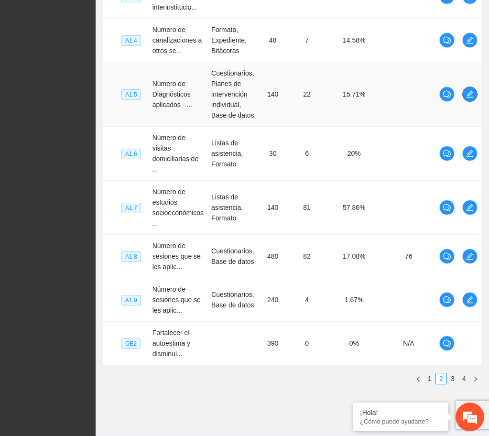
drag, startPoint x: 476, startPoint y: 94, endPoint x: 468, endPoint y: 94, distance: 7.2
click at [459, 94] on span "edit" at bounding box center [470, 94] width 14 height 8
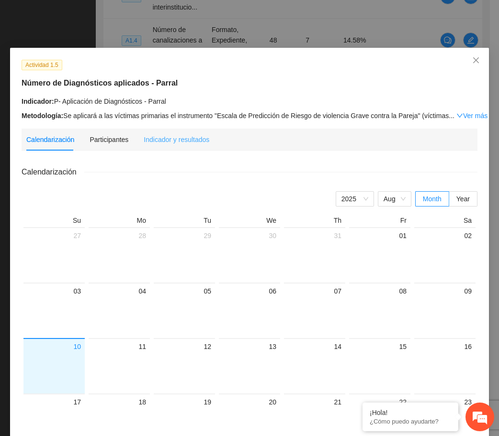
click at [184, 133] on div "Indicador y resultados" at bounding box center [177, 140] width 66 height 22
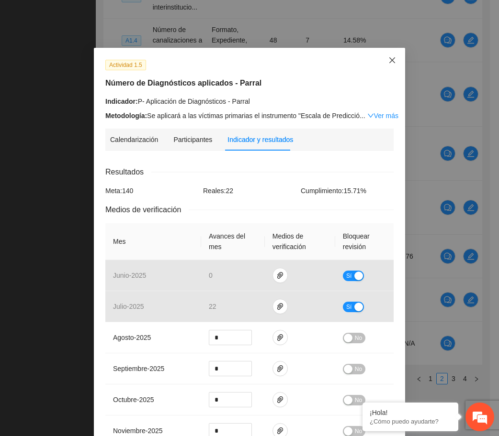
click at [388, 58] on icon "close" at bounding box center [392, 60] width 8 height 8
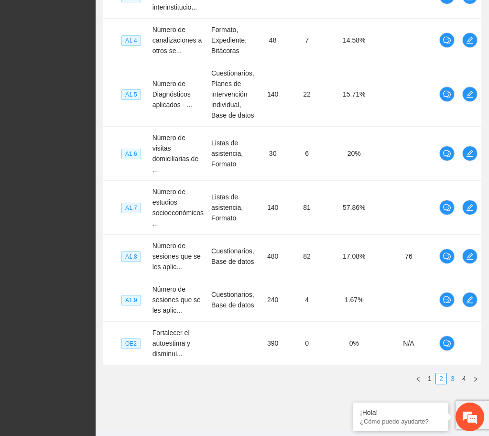
click at [449, 374] on link "3" at bounding box center [453, 379] width 11 height 11
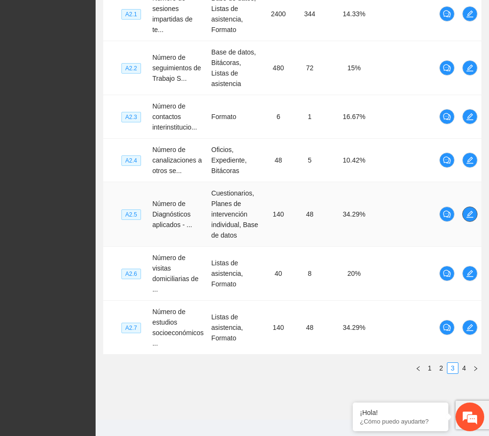
click at [459, 210] on button "button" at bounding box center [470, 214] width 15 height 15
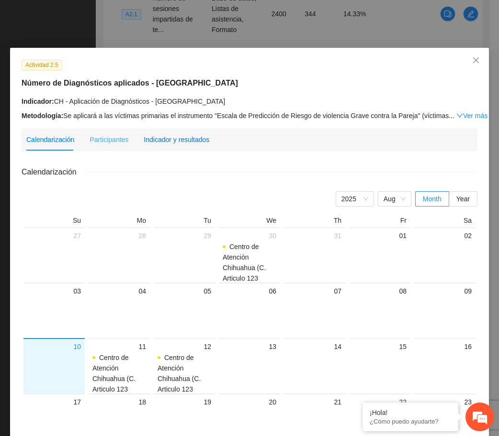
click at [196, 134] on div "Indicador y resultados" at bounding box center [177, 139] width 66 height 11
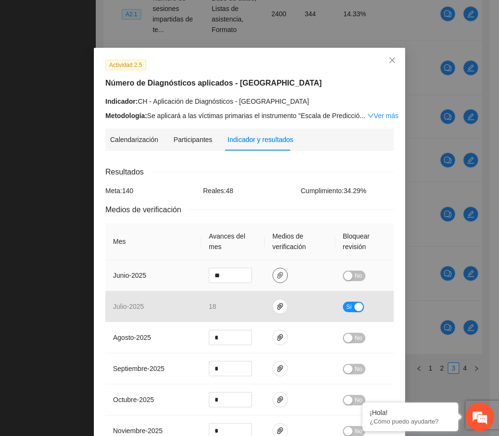
click at [276, 275] on icon "paper-clip" at bounding box center [280, 276] width 8 height 8
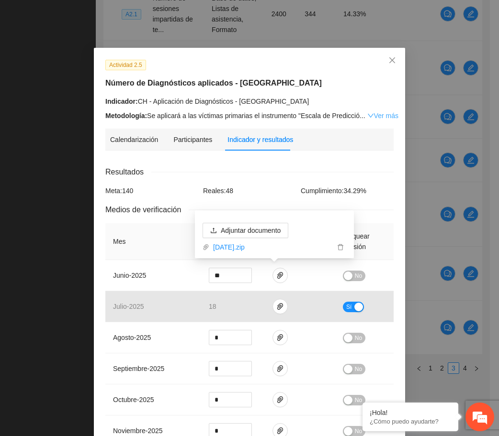
click at [367, 117] on link "Ver más" at bounding box center [382, 116] width 31 height 8
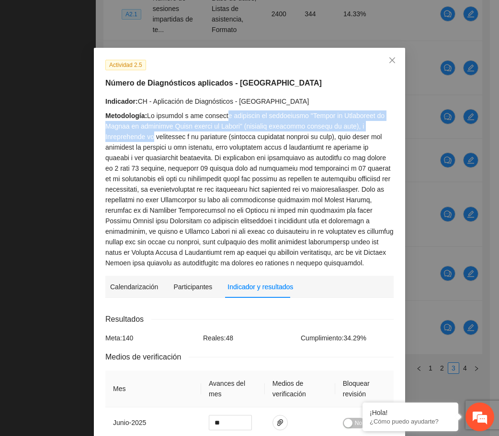
drag, startPoint x: 213, startPoint y: 117, endPoint x: 377, endPoint y: 125, distance: 163.8
click at [377, 125] on div "Metodología:" at bounding box center [249, 190] width 288 height 158
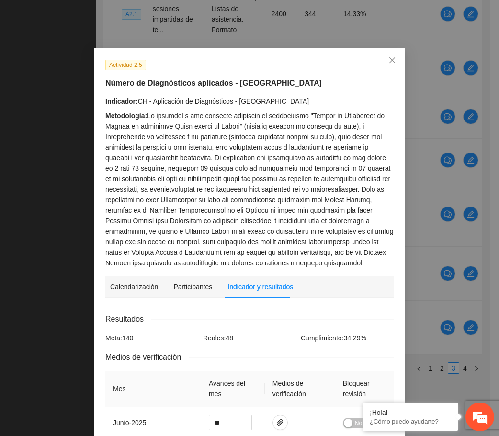
click at [252, 134] on div "Metodología:" at bounding box center [249, 190] width 288 height 158
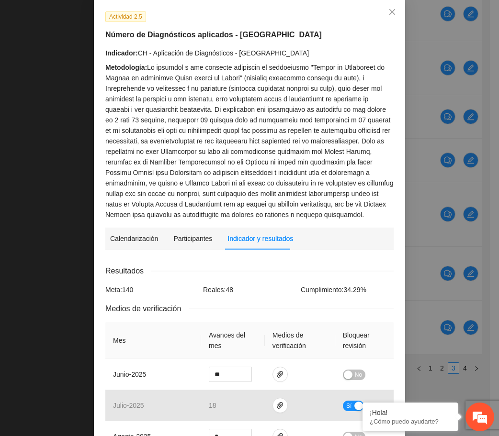
scroll to position [120, 0]
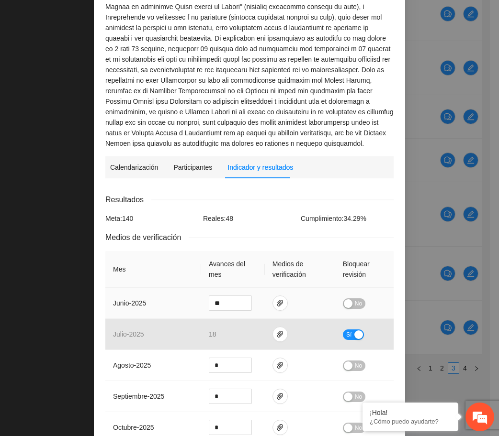
click at [345, 301] on div "button" at bounding box center [348, 304] width 9 height 9
click at [276, 302] on icon "paper-clip" at bounding box center [280, 304] width 8 height 8
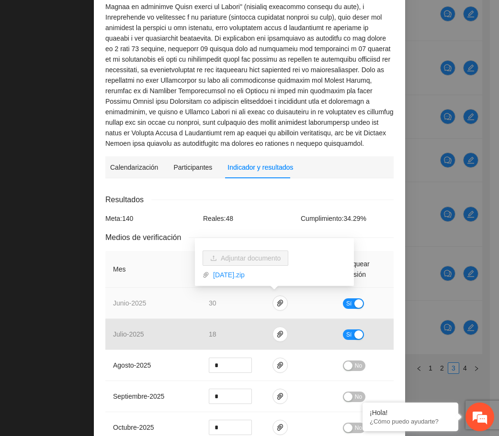
drag, startPoint x: 355, startPoint y: 302, endPoint x: 347, endPoint y: 301, distance: 7.3
click at [354, 301] on div "button" at bounding box center [358, 304] width 9 height 9
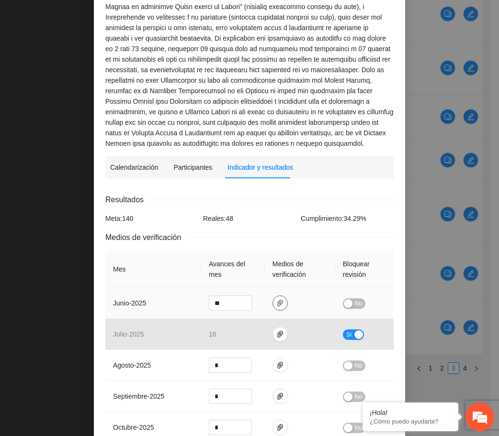
click at [276, 305] on icon "paper-clip" at bounding box center [280, 304] width 8 height 8
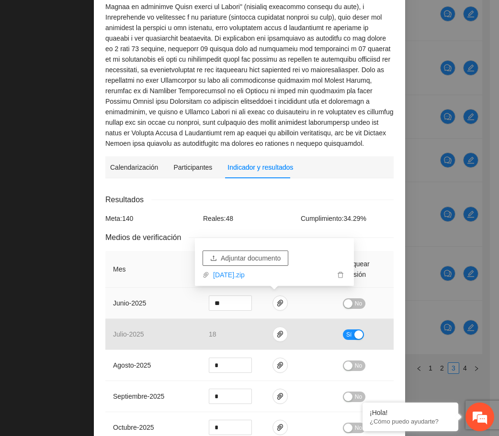
click at [240, 256] on span "Adjuntar documento" at bounding box center [251, 258] width 60 height 11
drag, startPoint x: 345, startPoint y: 309, endPoint x: 336, endPoint y: 307, distance: 9.4
click at [345, 309] on td "No" at bounding box center [364, 303] width 58 height 31
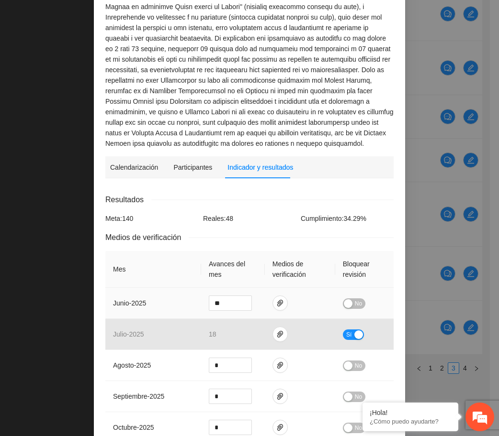
click at [347, 303] on div "button" at bounding box center [348, 304] width 9 height 9
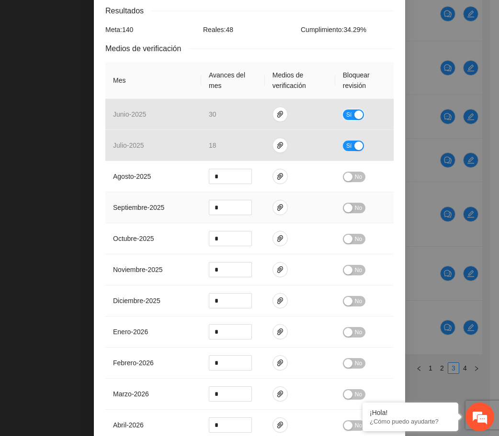
scroll to position [419, 0]
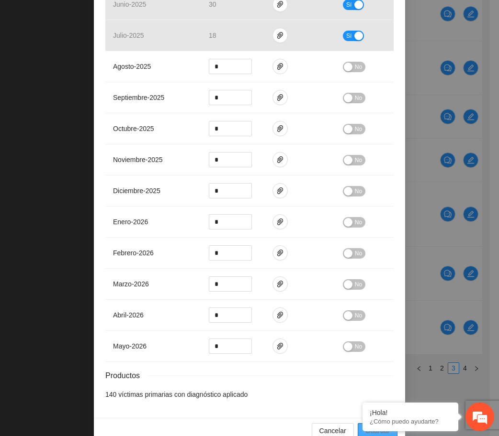
click at [357, 431] on button "Guardar" at bounding box center [377, 430] width 40 height 15
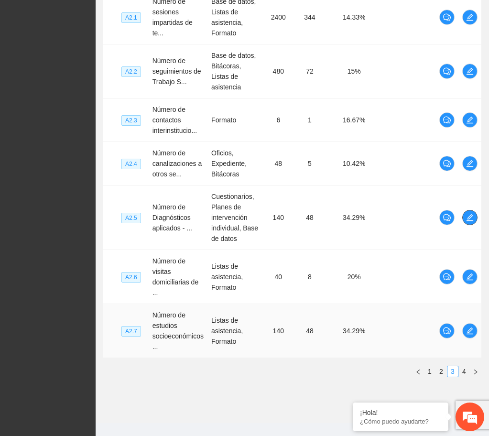
scroll to position [421, 0]
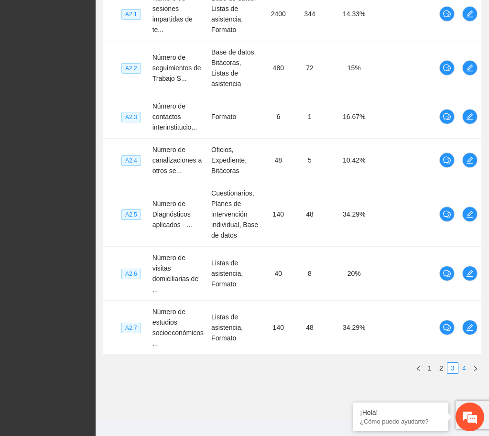
click at [459, 363] on link "4" at bounding box center [464, 368] width 11 height 11
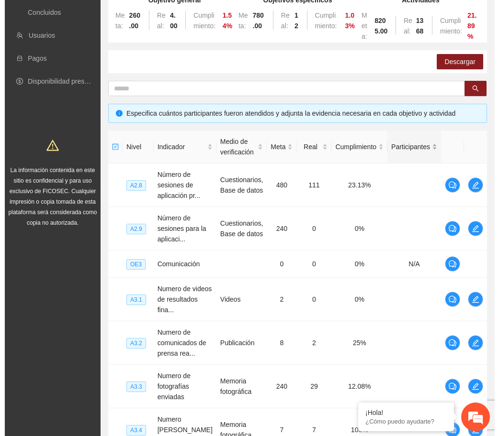
scroll to position [120, 0]
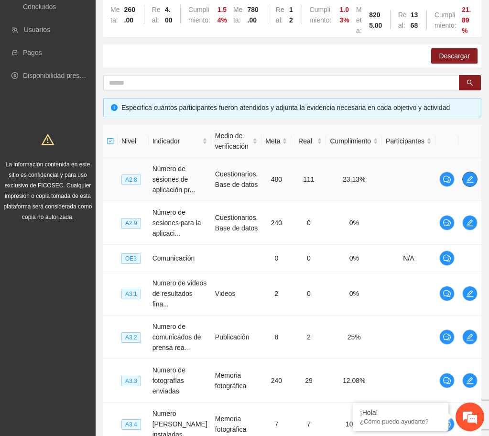
click at [459, 182] on icon "edit" at bounding box center [470, 179] width 7 height 7
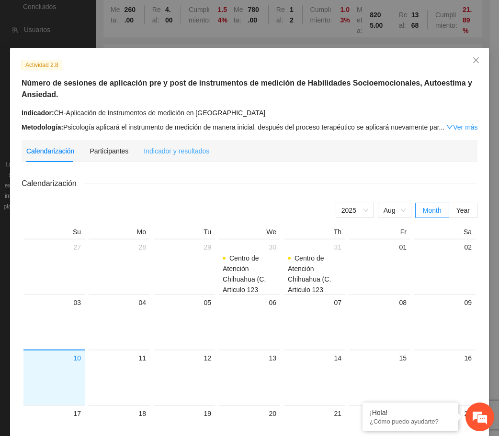
click at [191, 142] on div "Indicador y resultados" at bounding box center [177, 151] width 66 height 22
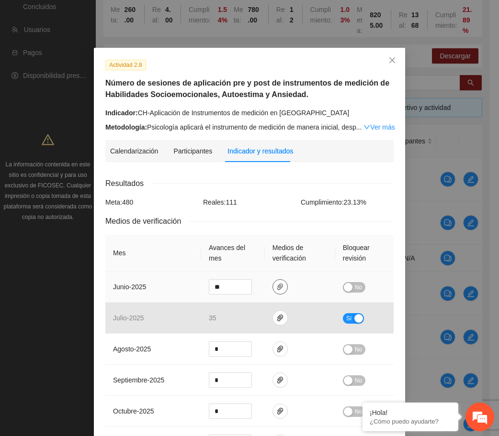
click at [272, 280] on button "button" at bounding box center [279, 286] width 15 height 15
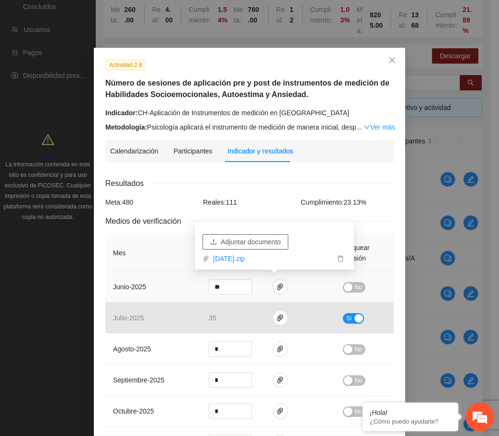
click at [233, 243] on span "Adjuntar documento" at bounding box center [251, 242] width 60 height 11
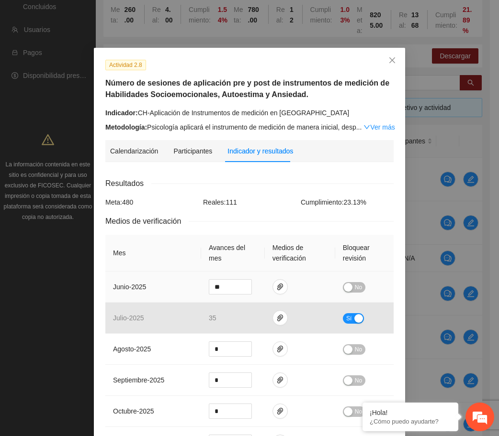
click at [348, 285] on button "No" at bounding box center [354, 287] width 22 height 11
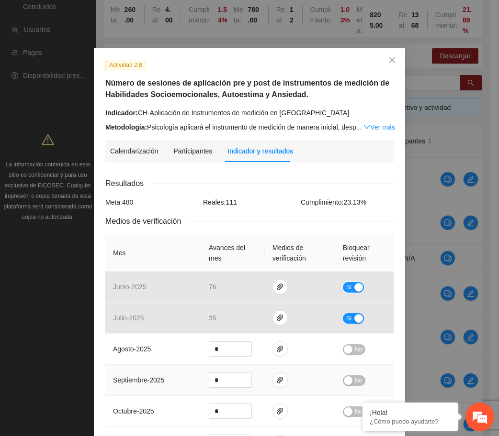
scroll to position [299, 0]
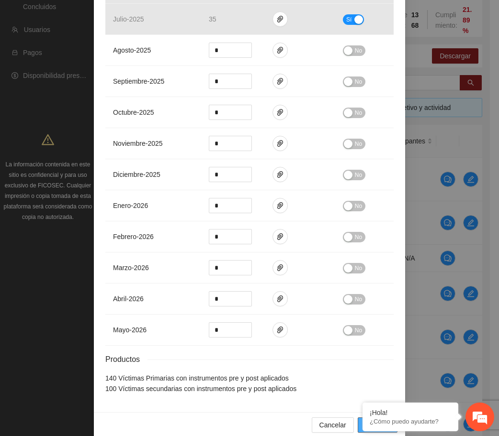
click at [358, 419] on button "Guardar" at bounding box center [377, 425] width 40 height 15
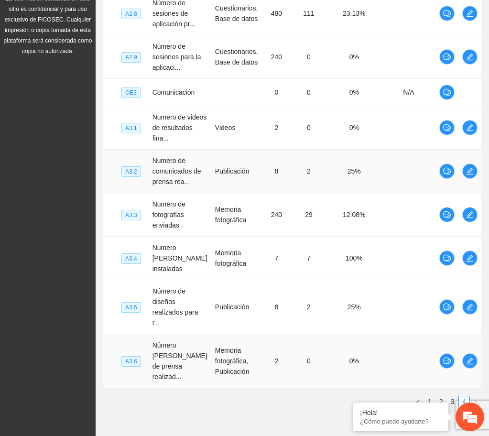
scroll to position [351, 0]
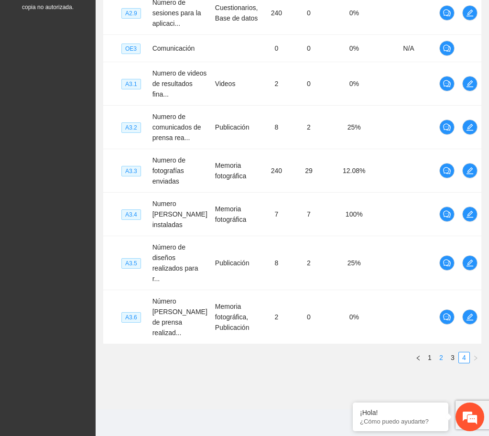
click at [441, 358] on link "2" at bounding box center [441, 358] width 11 height 11
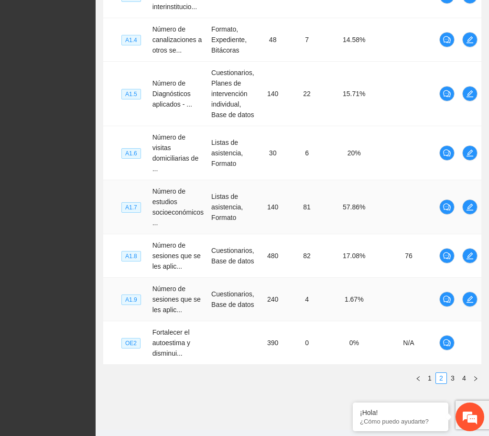
scroll to position [442, 0]
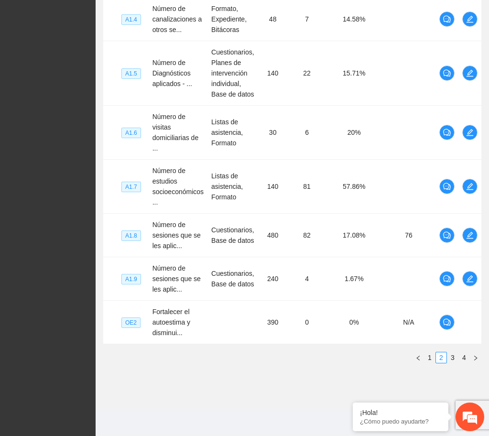
drag, startPoint x: 452, startPoint y: 361, endPoint x: 452, endPoint y: 351, distance: 9.6
click at [452, 360] on link "3" at bounding box center [453, 358] width 11 height 11
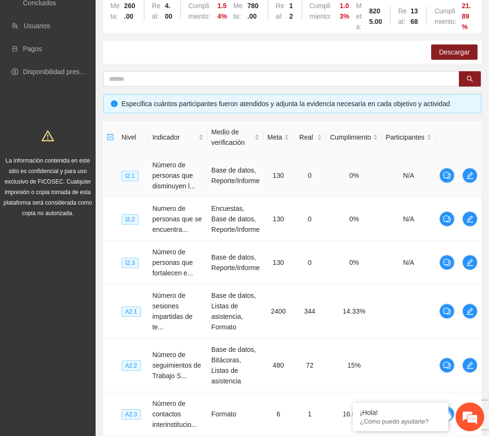
scroll to position [122, 0]
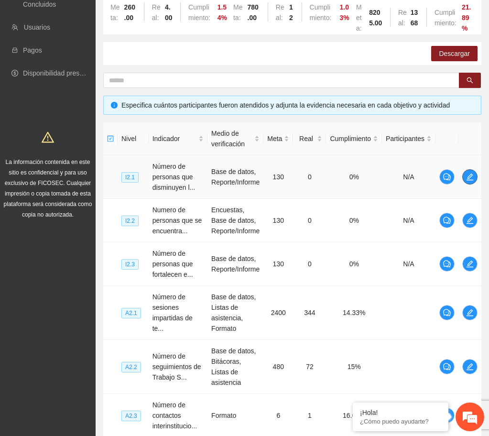
click at [459, 182] on button "button" at bounding box center [470, 176] width 15 height 15
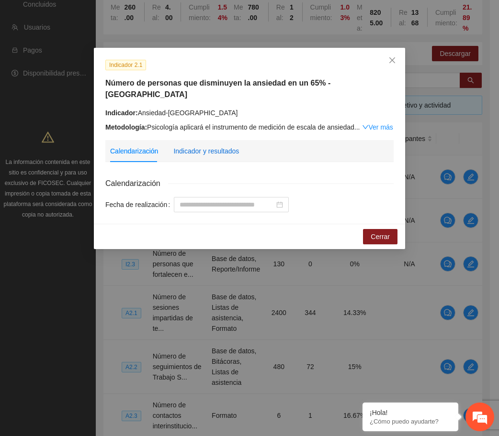
click at [229, 146] on div "Indicador y resultados" at bounding box center [206, 151] width 66 height 11
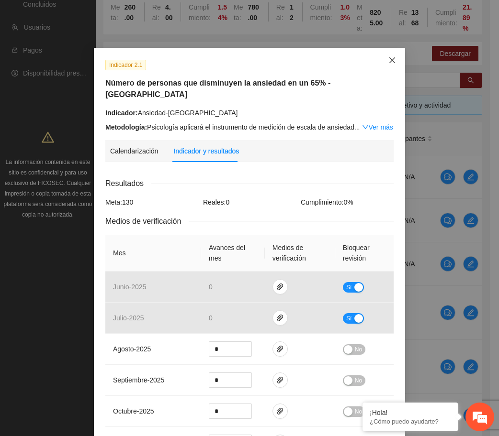
click at [385, 67] on span "Close" at bounding box center [392, 61] width 26 height 26
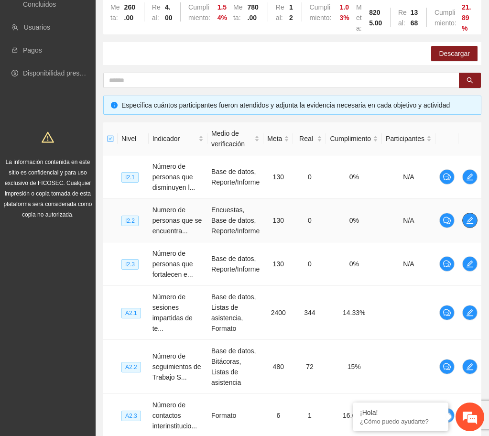
click at [459, 225] on button "button" at bounding box center [470, 220] width 15 height 15
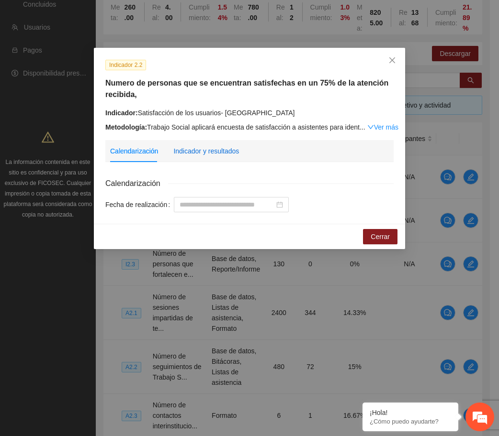
click at [227, 150] on div "Indicador y resultados" at bounding box center [206, 151] width 66 height 11
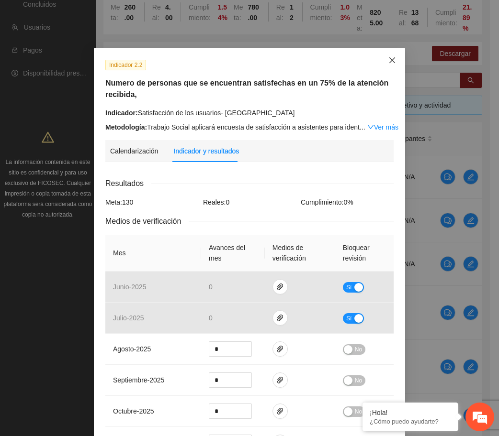
click at [388, 59] on icon "close" at bounding box center [392, 60] width 8 height 8
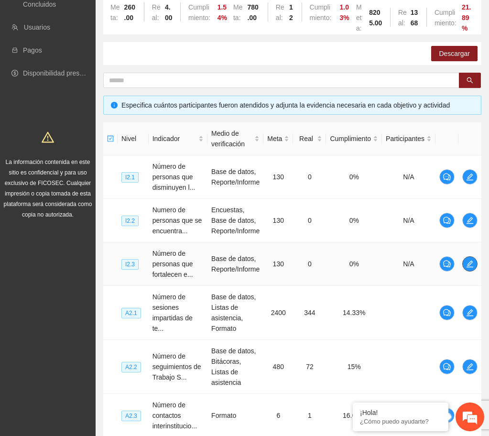
click at [459, 260] on icon "edit" at bounding box center [471, 264] width 8 height 8
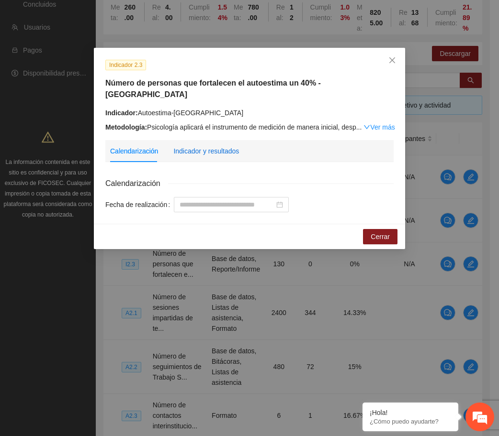
click at [229, 146] on div "Indicador y resultados" at bounding box center [206, 151] width 66 height 11
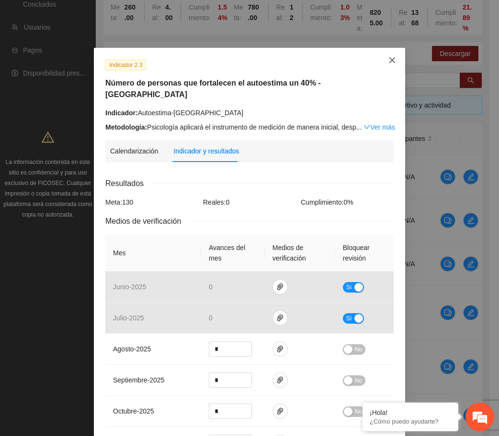
click at [389, 60] on icon "close" at bounding box center [392, 60] width 6 height 6
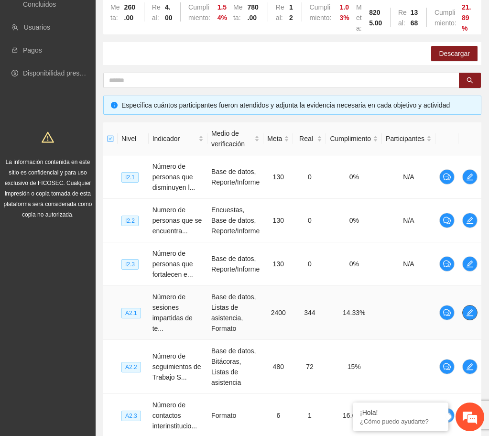
click at [459, 311] on icon "edit" at bounding box center [471, 313] width 8 height 8
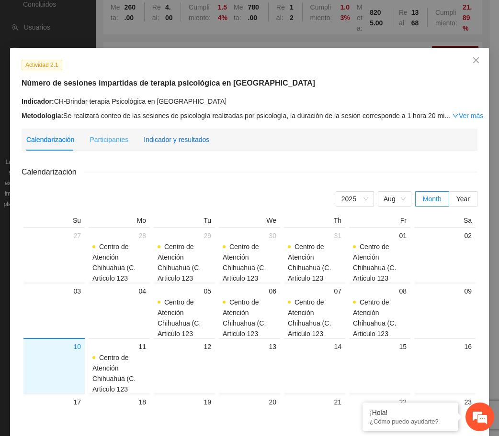
click at [189, 137] on div "Indicador y resultados" at bounding box center [177, 139] width 66 height 11
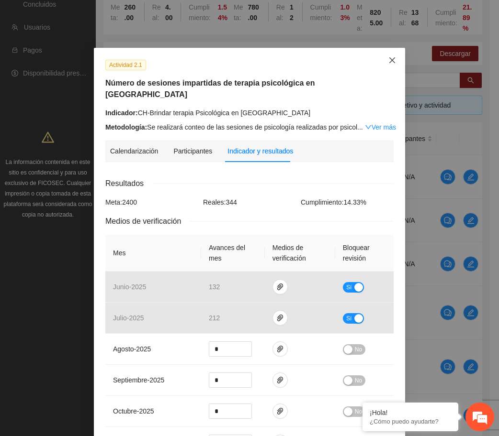
click at [381, 59] on span "Close" at bounding box center [392, 61] width 26 height 26
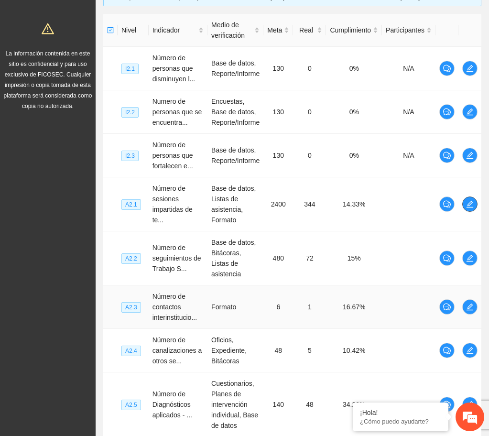
scroll to position [242, 0]
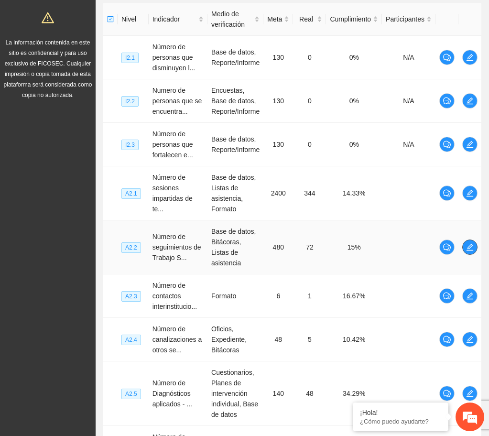
click at [459, 244] on icon "edit" at bounding box center [471, 248] width 8 height 8
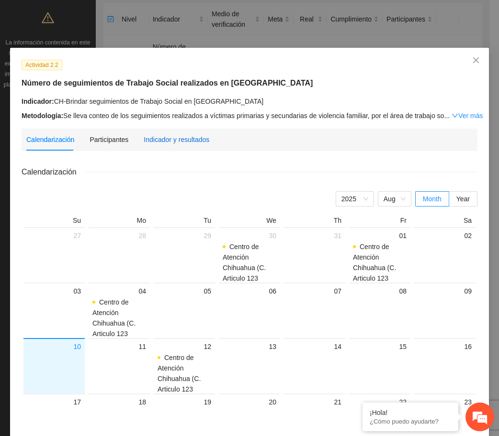
click at [187, 137] on div "Indicador y resultados" at bounding box center [177, 139] width 66 height 11
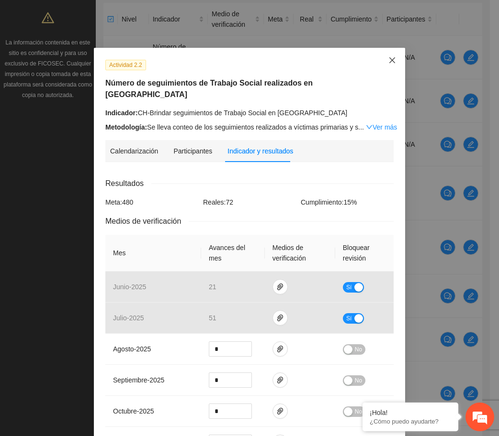
click at [389, 62] on icon "close" at bounding box center [392, 60] width 8 height 8
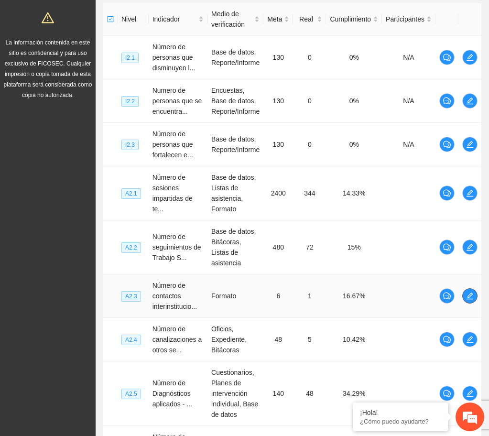
click at [459, 292] on icon "edit" at bounding box center [471, 296] width 8 height 8
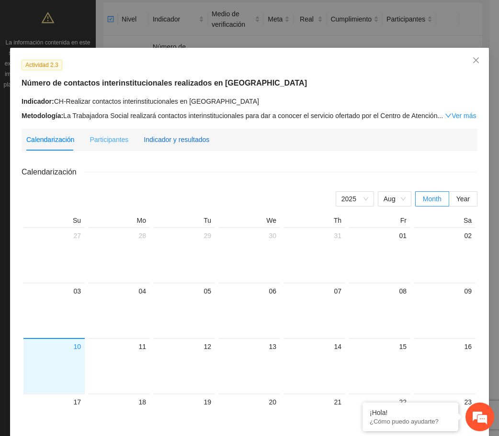
click at [200, 139] on div "Indicador y resultados" at bounding box center [177, 139] width 66 height 11
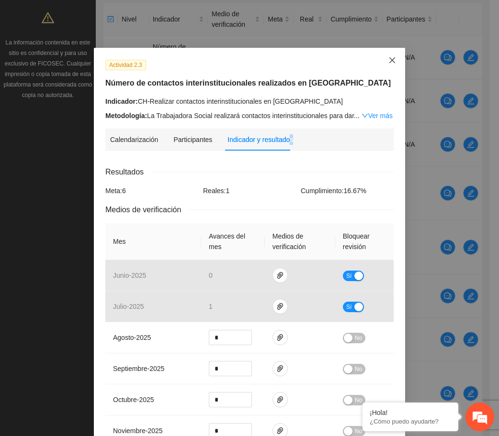
click at [388, 57] on icon "close" at bounding box center [392, 60] width 8 height 8
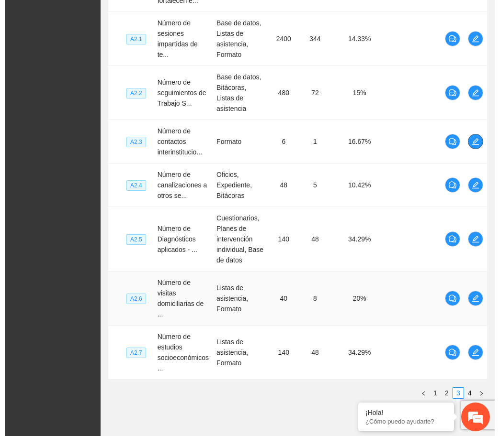
scroll to position [421, 0]
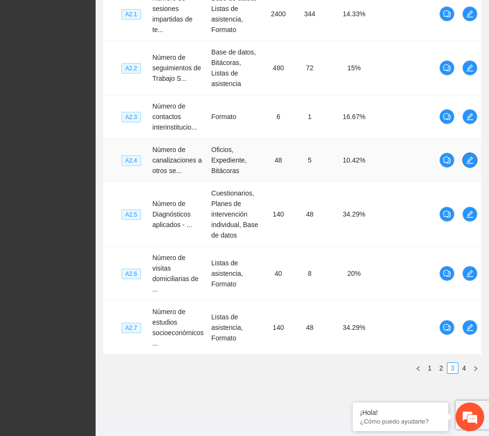
click at [459, 156] on icon "edit" at bounding box center [471, 160] width 8 height 8
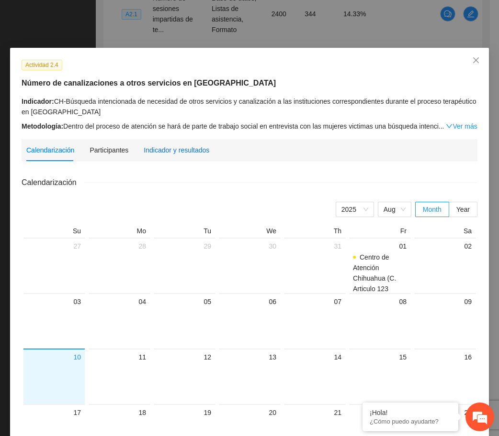
click at [168, 152] on div "Indicador y resultados" at bounding box center [177, 150] width 66 height 11
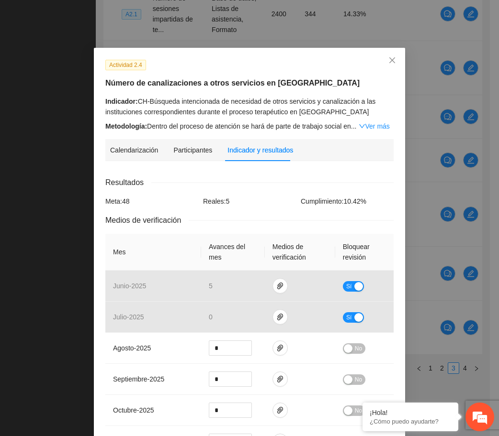
click at [371, 67] on div "Actividad 2.4" at bounding box center [249, 64] width 295 height 11
click at [382, 69] on span "Close" at bounding box center [392, 61] width 26 height 26
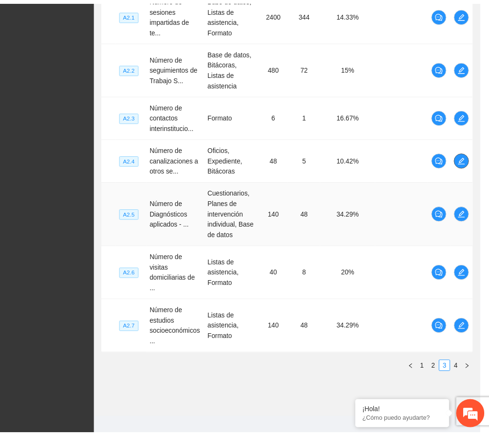
scroll to position [416, 0]
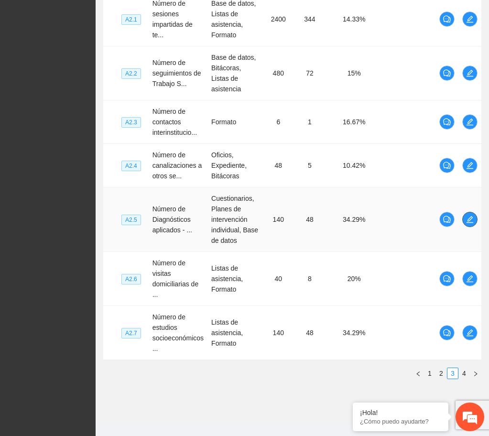
click at [459, 216] on icon "edit" at bounding box center [471, 220] width 8 height 8
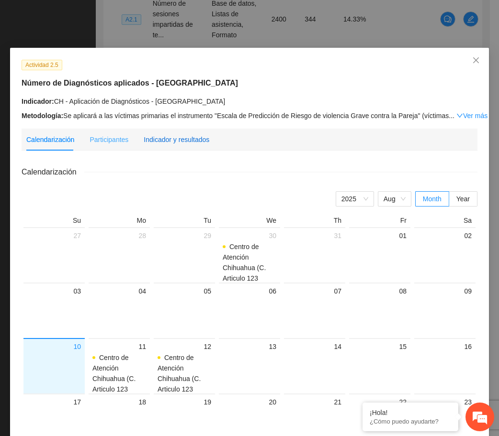
drag, startPoint x: 176, startPoint y: 135, endPoint x: 188, endPoint y: 148, distance: 18.0
click at [176, 135] on div "Indicador y resultados" at bounding box center [177, 139] width 66 height 11
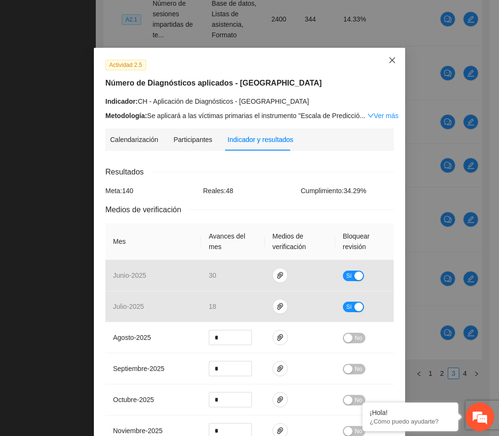
click at [388, 60] on icon "close" at bounding box center [392, 60] width 8 height 8
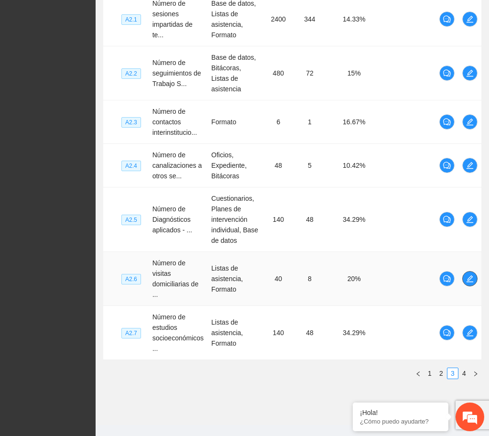
click at [459, 275] on icon "edit" at bounding box center [471, 279] width 8 height 8
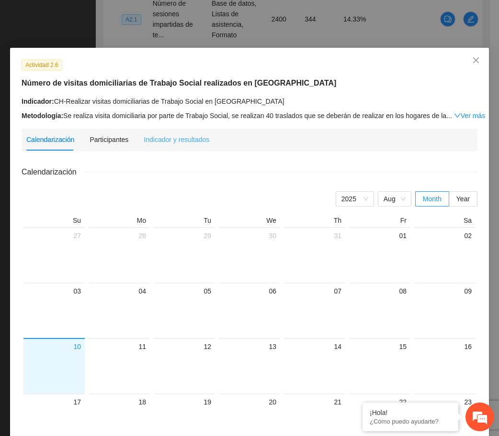
click at [174, 133] on div "Indicador y resultados" at bounding box center [177, 140] width 66 height 22
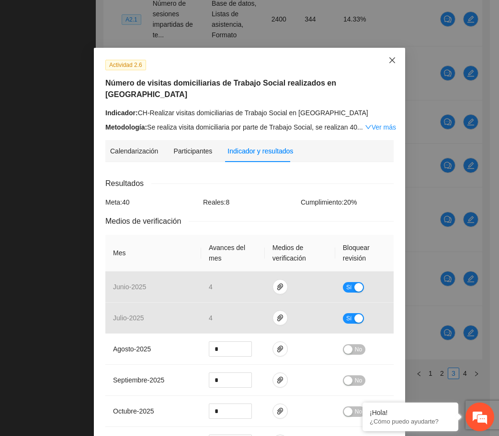
click at [389, 64] on icon "close" at bounding box center [392, 60] width 8 height 8
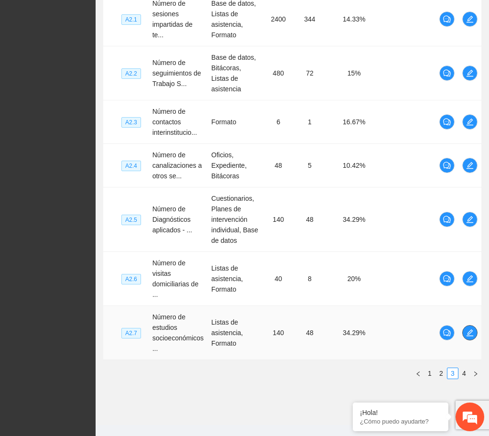
click at [459, 329] on span "edit" at bounding box center [470, 333] width 14 height 8
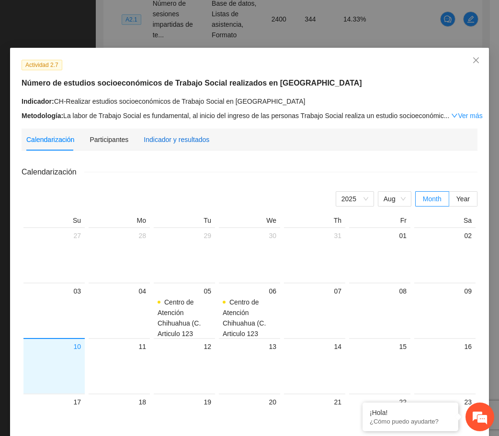
click at [197, 136] on div "Indicador y resultados" at bounding box center [177, 139] width 66 height 11
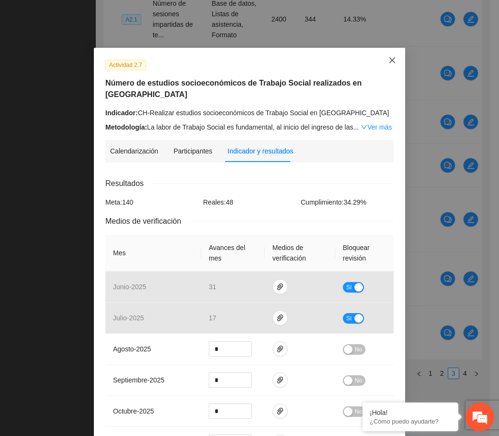
drag, startPoint x: 390, startPoint y: 62, endPoint x: 389, endPoint y: 95, distance: 33.0
click at [389, 62] on icon "close" at bounding box center [392, 60] width 8 height 8
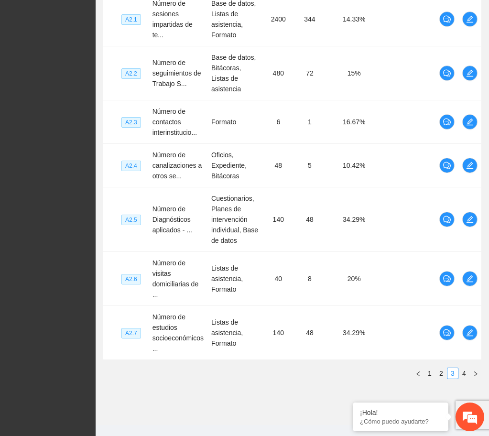
drag, startPoint x: 465, startPoint y: 364, endPoint x: 463, endPoint y: 350, distance: 13.9
click at [459, 368] on link "4" at bounding box center [464, 373] width 11 height 11
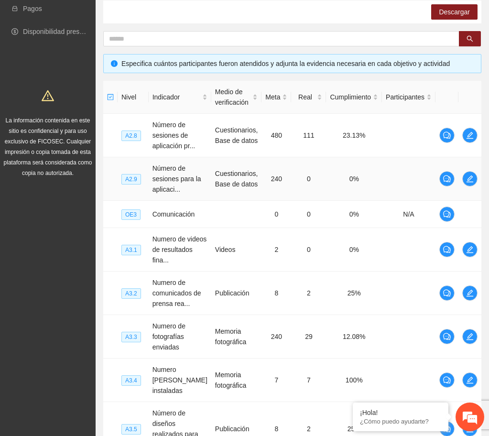
scroll to position [171, 0]
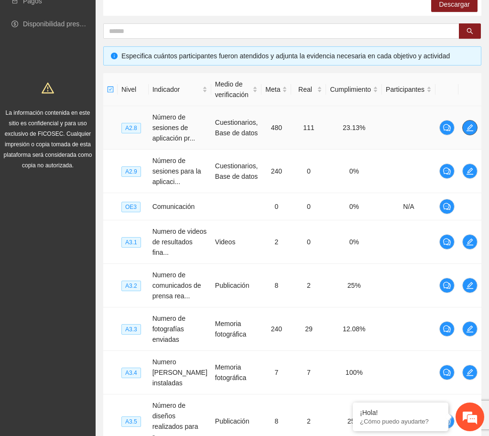
click at [459, 122] on button "button" at bounding box center [470, 127] width 15 height 15
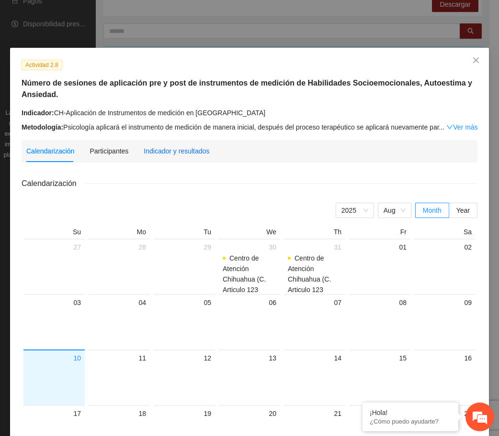
click at [170, 154] on div "Indicador y resultados" at bounding box center [177, 151] width 66 height 11
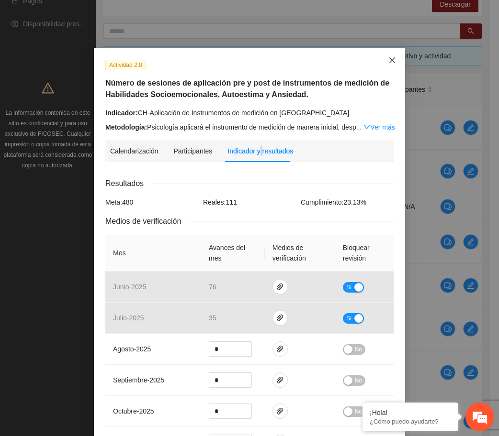
click at [392, 58] on span "Close" at bounding box center [392, 61] width 26 height 26
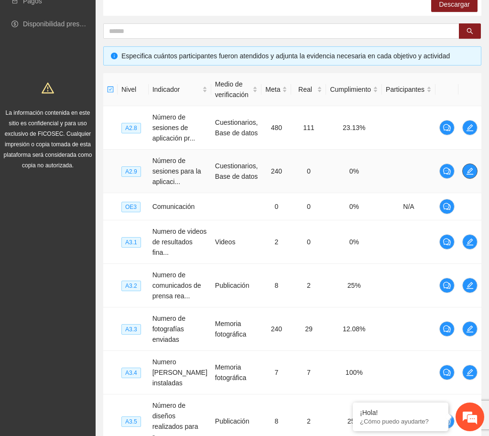
click at [459, 172] on icon "edit" at bounding box center [471, 171] width 8 height 8
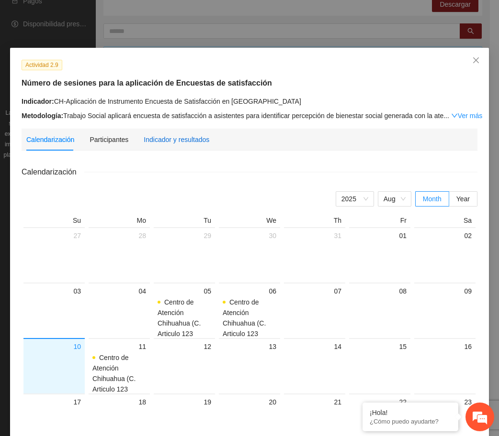
click at [179, 135] on div "Indicador y resultados" at bounding box center [177, 139] width 66 height 11
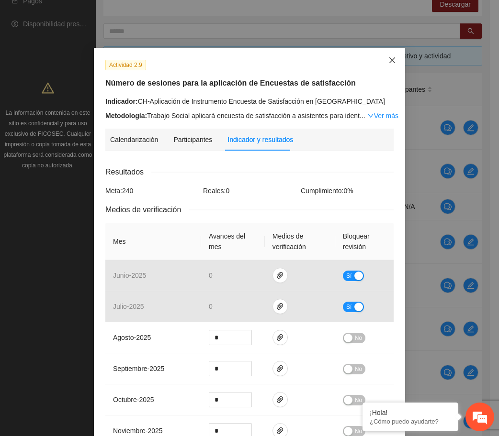
click at [389, 57] on icon "close" at bounding box center [392, 60] width 8 height 8
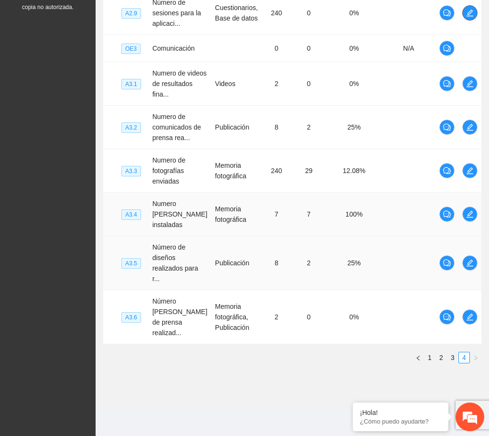
scroll to position [351, 0]
click at [428, 358] on link "1" at bounding box center [430, 358] width 11 height 11
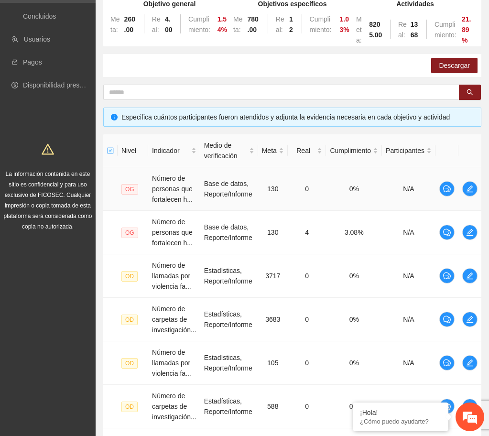
scroll to position [52, 0]
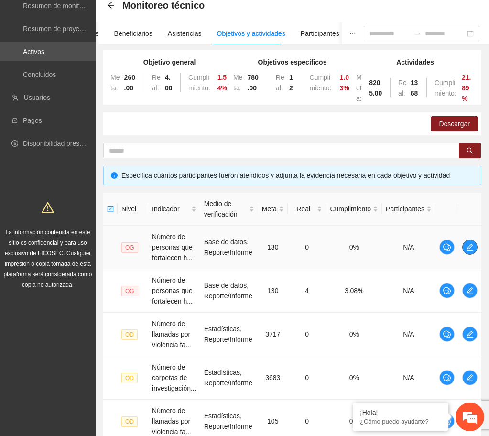
click at [459, 245] on span "edit" at bounding box center [470, 248] width 14 height 8
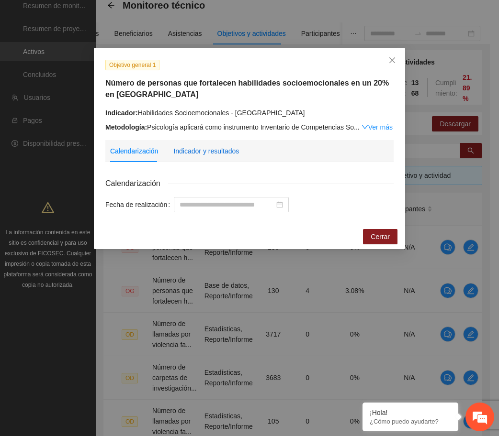
click at [224, 148] on div "Indicador y resultados" at bounding box center [206, 151] width 66 height 11
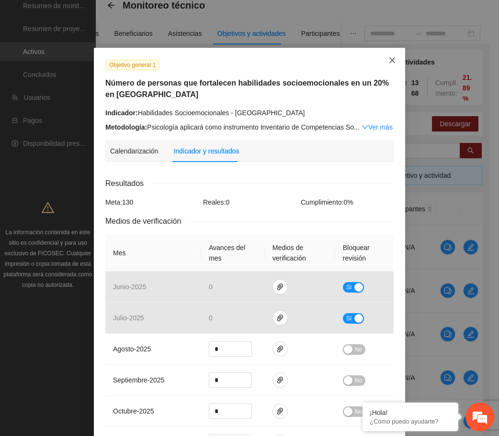
click at [389, 61] on icon "close" at bounding box center [392, 60] width 8 height 8
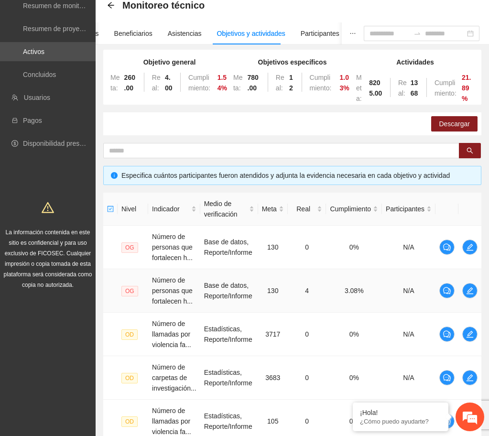
click at [459, 298] on td at bounding box center [470, 291] width 23 height 44
click at [459, 294] on icon "edit" at bounding box center [470, 291] width 7 height 7
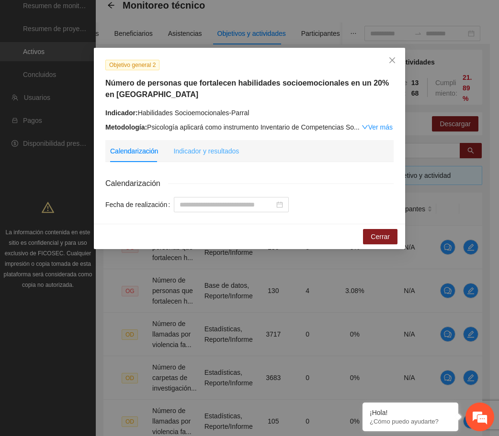
click at [237, 149] on div "Calendarización Indicador y resultados" at bounding box center [249, 151] width 278 height 22
click at [229, 150] on div "Indicador y resultados" at bounding box center [206, 151] width 66 height 11
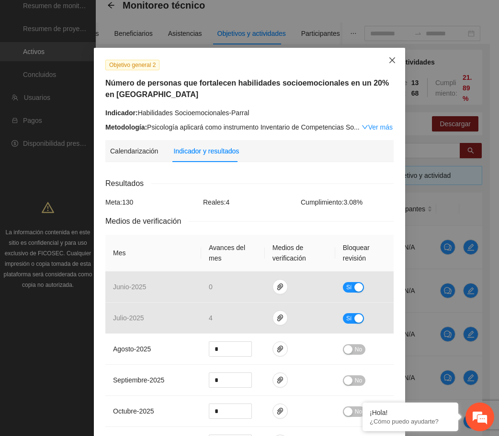
click at [389, 63] on icon "close" at bounding box center [392, 60] width 8 height 8
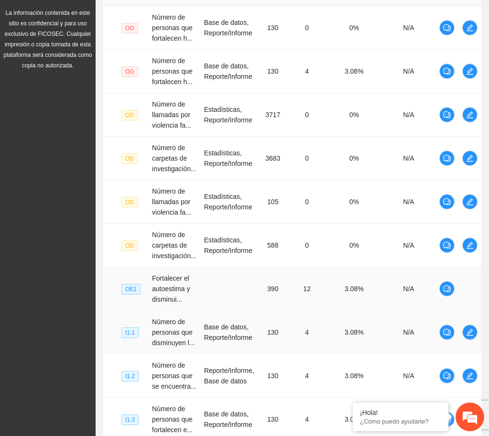
scroll to position [351, 0]
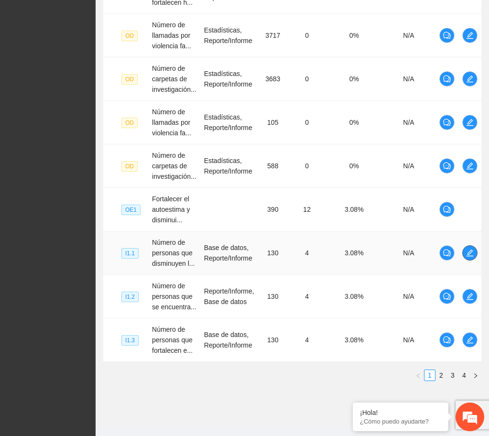
click at [459, 251] on icon "edit" at bounding box center [471, 253] width 8 height 8
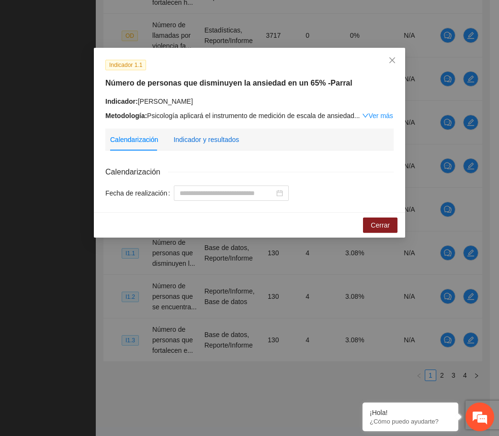
click at [215, 143] on div "Indicador y resultados" at bounding box center [206, 139] width 66 height 11
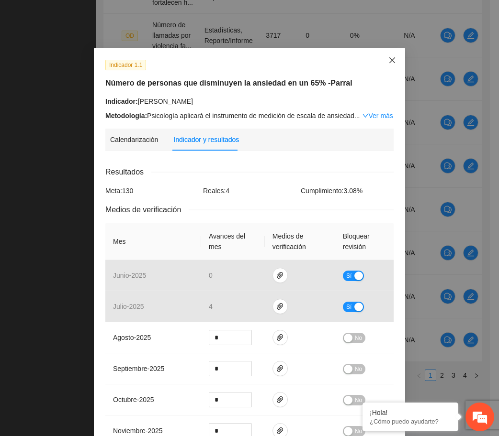
click at [382, 58] on span "Close" at bounding box center [392, 61] width 26 height 26
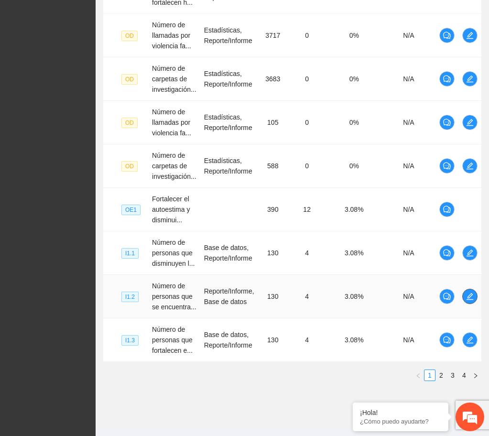
click at [459, 293] on span "edit" at bounding box center [470, 297] width 14 height 8
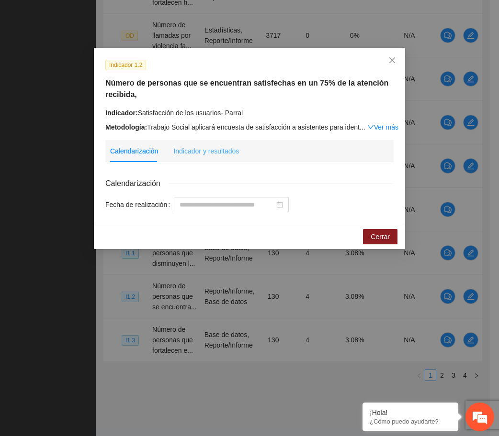
click at [213, 156] on div "Indicador y resultados" at bounding box center [206, 151] width 66 height 22
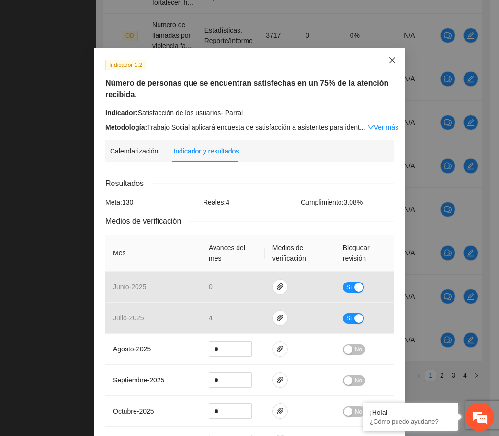
click at [389, 64] on icon "close" at bounding box center [392, 60] width 8 height 8
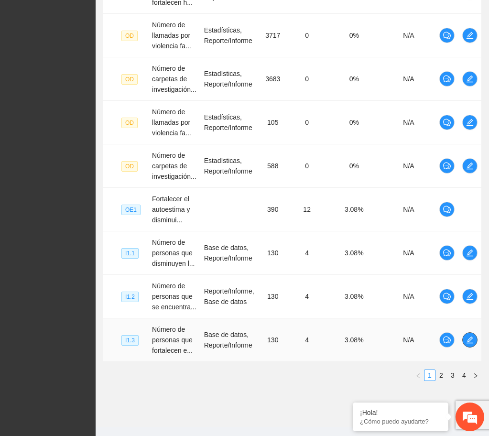
drag, startPoint x: 477, startPoint y: 335, endPoint x: 473, endPoint y: 333, distance: 4.9
click at [459, 334] on td at bounding box center [470, 341] width 23 height 44
click at [459, 333] on button "button" at bounding box center [470, 340] width 15 height 15
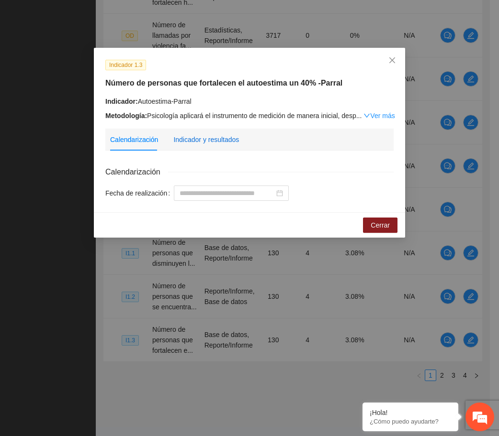
click at [200, 139] on div "Indicador y resultados" at bounding box center [206, 139] width 66 height 11
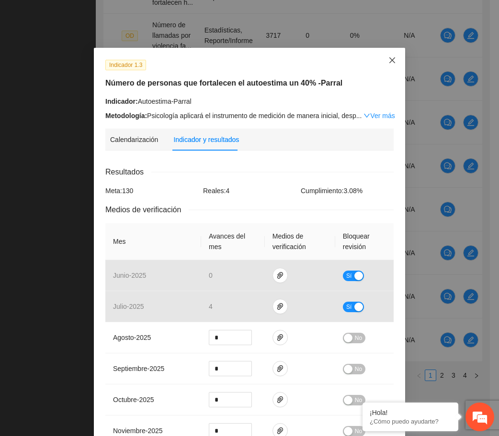
click at [381, 62] on span "Close" at bounding box center [392, 61] width 26 height 26
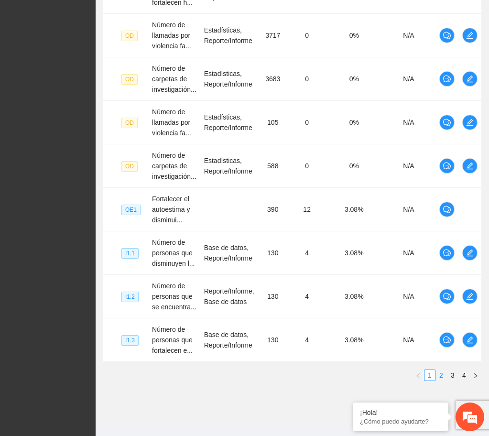
click at [442, 375] on link "2" at bounding box center [441, 375] width 11 height 11
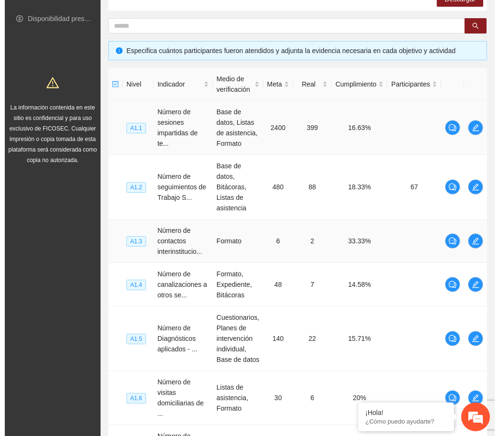
scroll to position [171, 0]
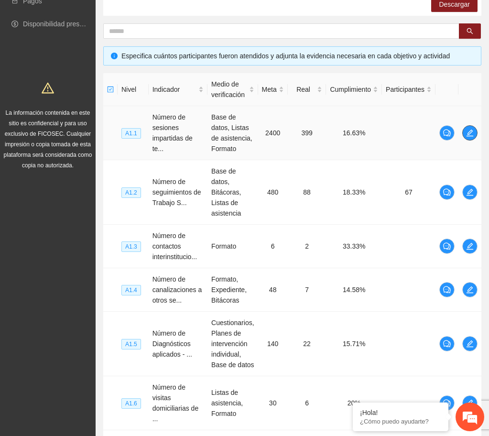
click at [459, 133] on icon "edit" at bounding box center [471, 133] width 8 height 8
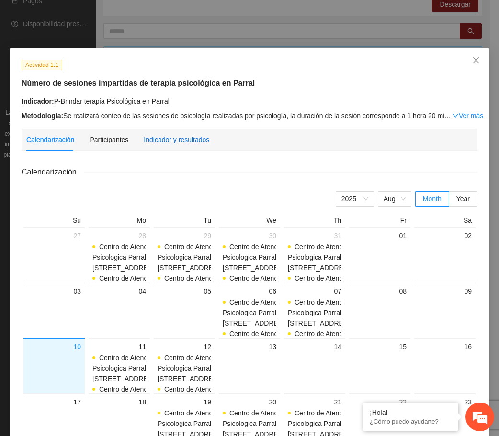
click at [183, 144] on div "Indicador y resultados" at bounding box center [177, 139] width 66 height 11
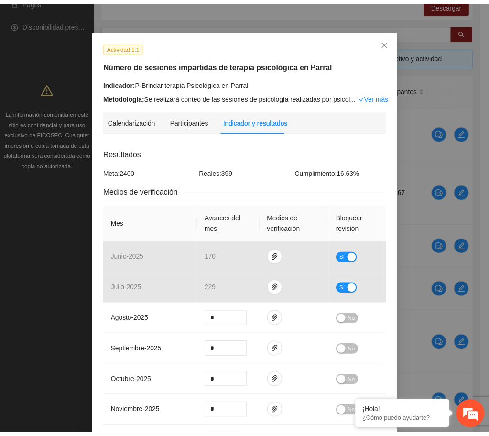
scroll to position [0, 0]
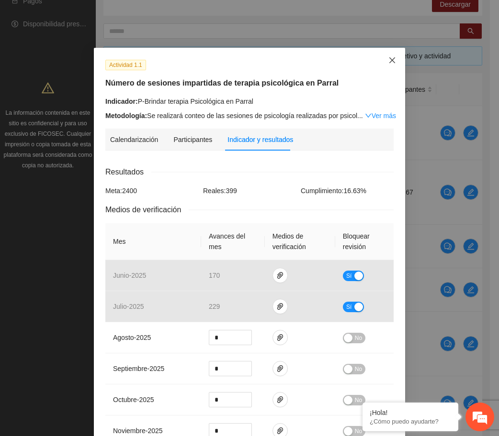
click at [389, 60] on icon "close" at bounding box center [392, 60] width 8 height 8
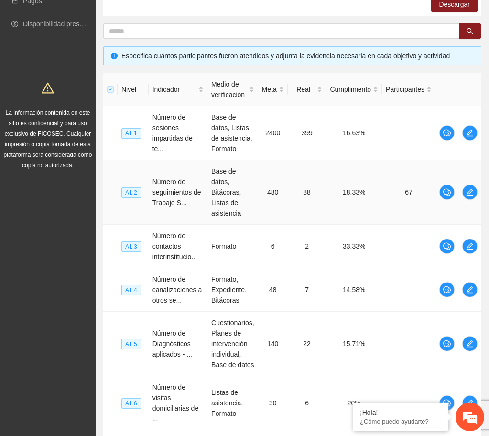
drag, startPoint x: 471, startPoint y: 205, endPoint x: 466, endPoint y: 205, distance: 4.8
click at [459, 205] on td at bounding box center [470, 192] width 23 height 65
click at [459, 194] on icon "edit" at bounding box center [470, 192] width 7 height 7
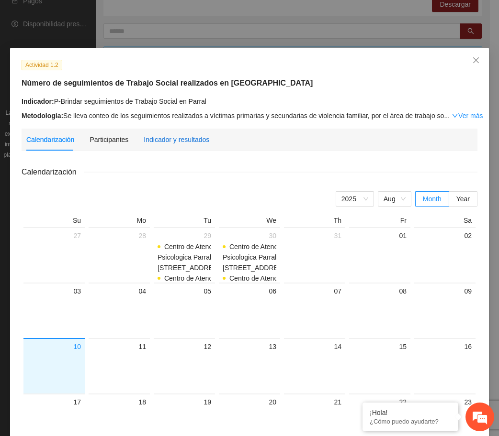
click at [197, 138] on div "Indicador y resultados" at bounding box center [177, 139] width 66 height 11
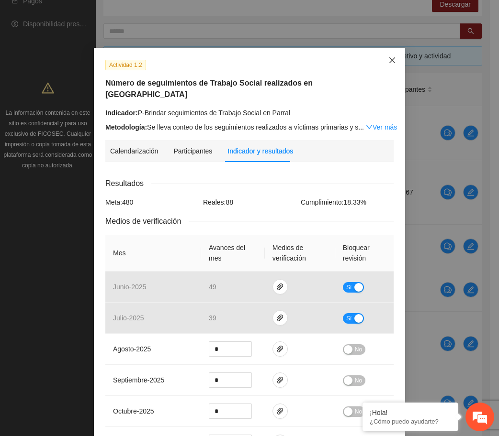
drag, startPoint x: 387, startPoint y: 58, endPoint x: 393, endPoint y: 65, distance: 9.1
click at [388, 58] on icon "close" at bounding box center [392, 60] width 8 height 8
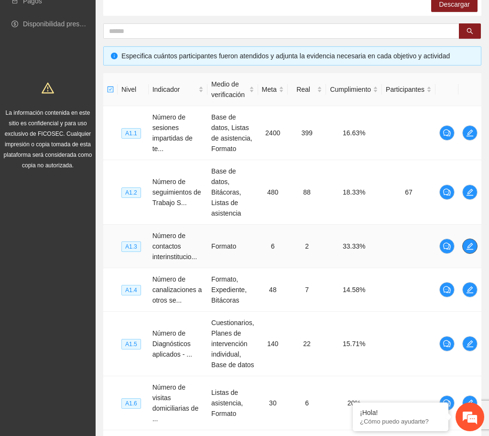
click at [459, 244] on icon "edit" at bounding box center [471, 247] width 8 height 8
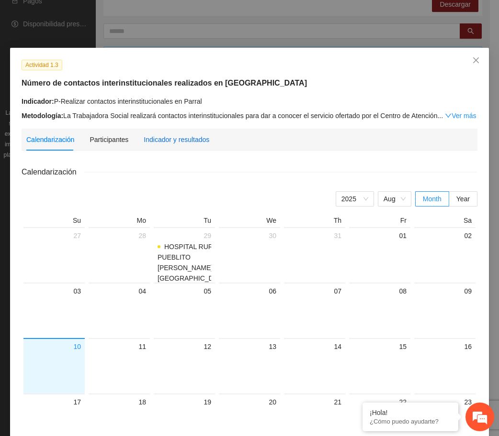
click at [190, 135] on div "Indicador y resultados" at bounding box center [177, 139] width 66 height 11
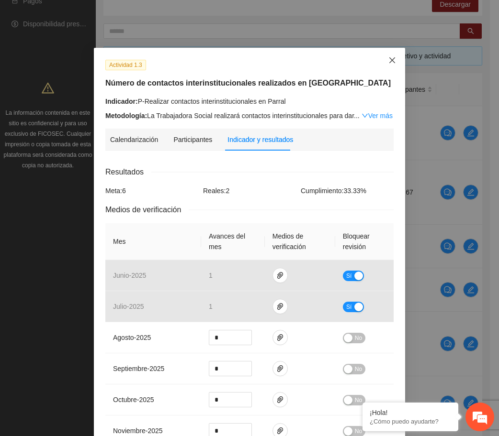
click at [390, 61] on icon "close" at bounding box center [392, 60] width 8 height 8
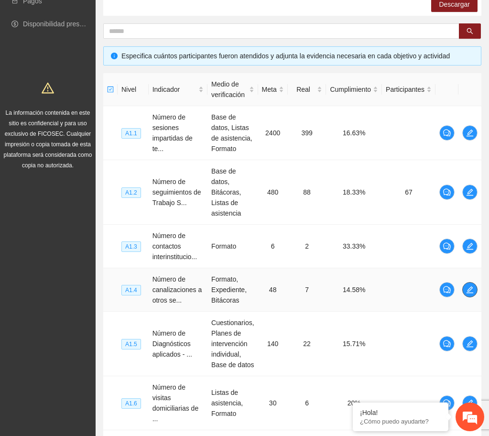
click at [459, 291] on span "edit" at bounding box center [470, 290] width 14 height 8
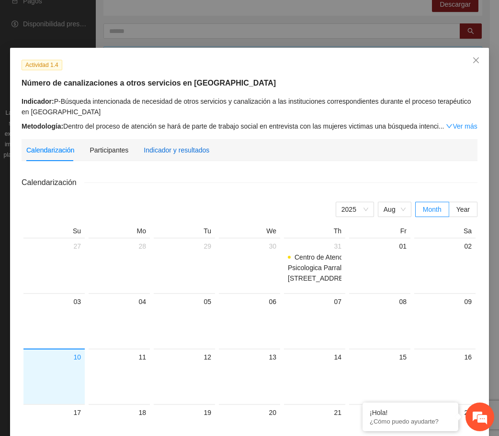
click at [178, 145] on div "Indicador y resultados" at bounding box center [177, 150] width 66 height 11
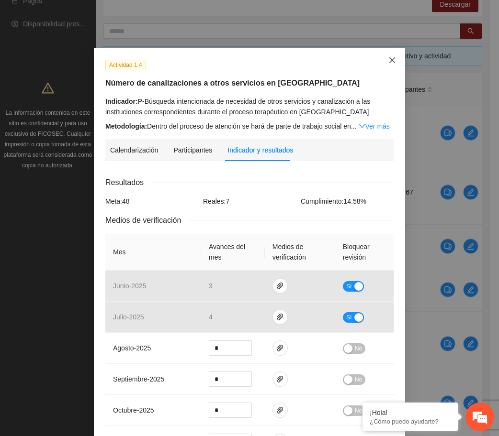
click at [389, 58] on icon "close" at bounding box center [392, 60] width 8 height 8
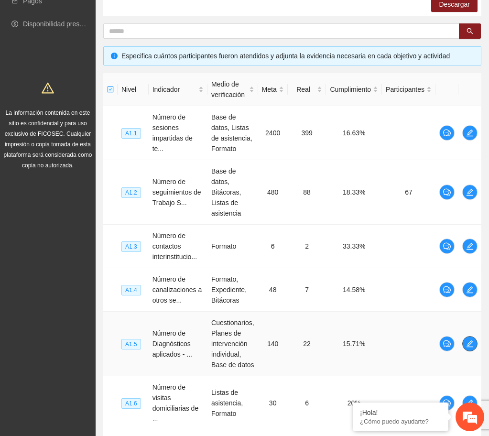
click at [459, 347] on span "edit" at bounding box center [470, 344] width 14 height 8
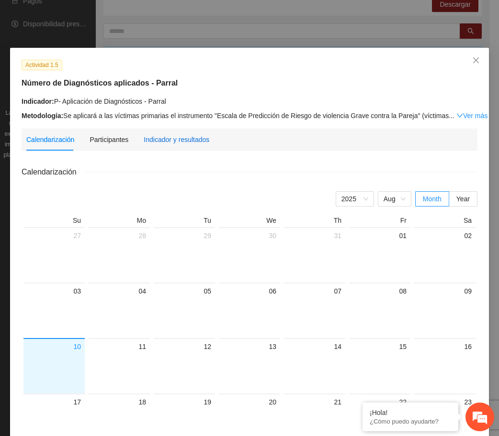
click at [183, 134] on div "Indicador y resultados" at bounding box center [177, 139] width 66 height 11
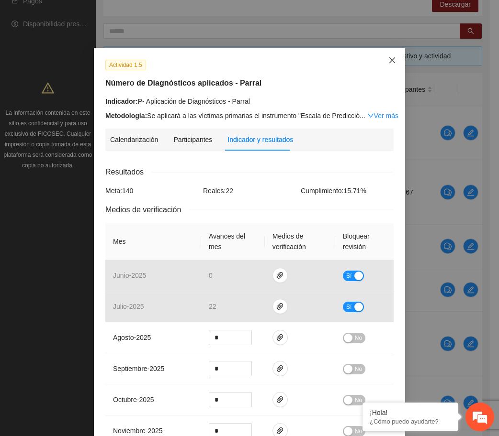
click at [388, 60] on icon "close" at bounding box center [392, 60] width 8 height 8
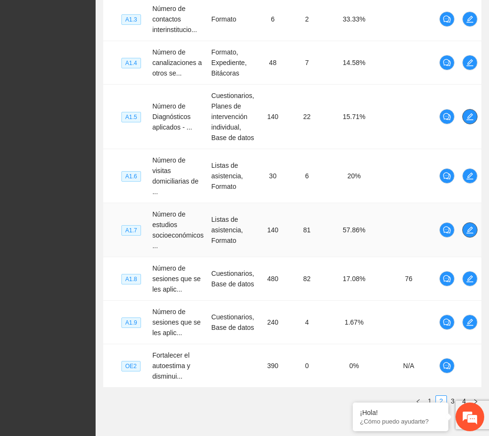
scroll to position [411, 0]
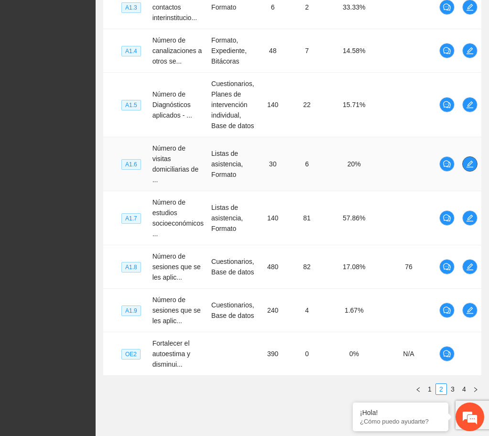
click at [459, 161] on icon "edit" at bounding box center [471, 164] width 8 height 8
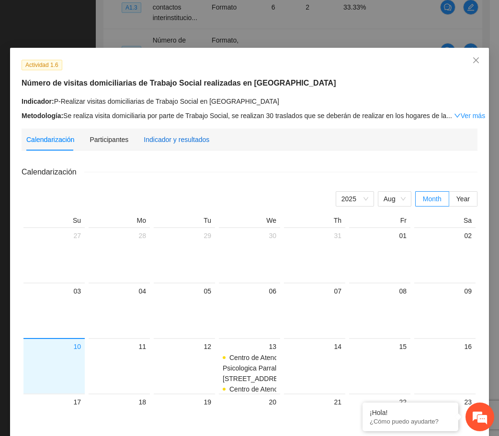
click at [180, 137] on div "Indicador y resultados" at bounding box center [177, 139] width 66 height 11
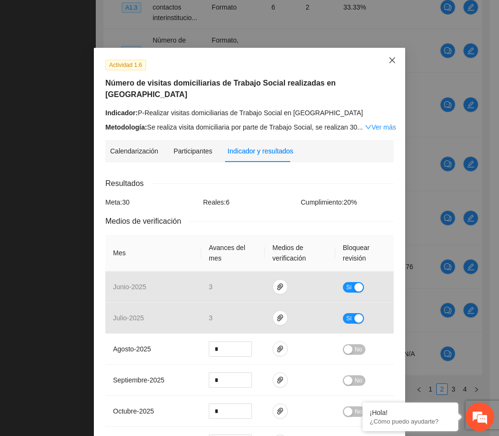
click at [391, 62] on icon "close" at bounding box center [392, 60] width 8 height 8
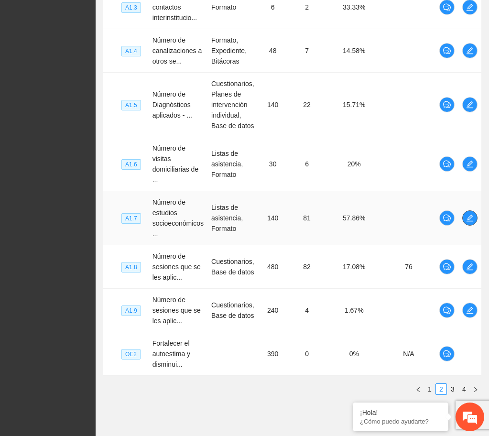
click at [459, 223] on button "button" at bounding box center [470, 218] width 15 height 15
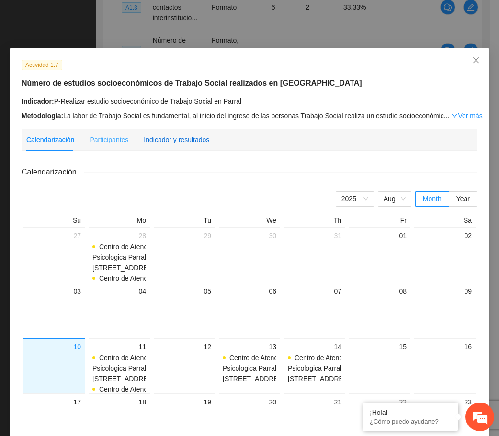
click at [198, 134] on div "Indicador y resultados" at bounding box center [177, 139] width 66 height 11
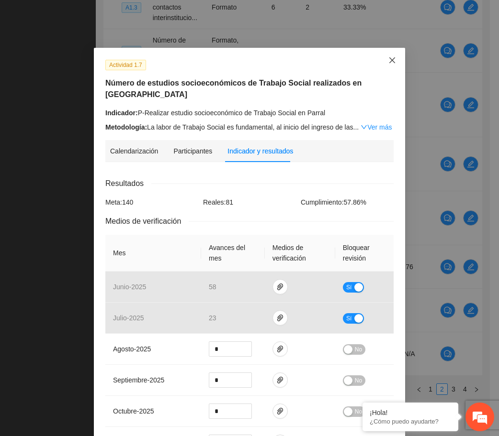
click at [389, 61] on icon "close" at bounding box center [392, 60] width 8 height 8
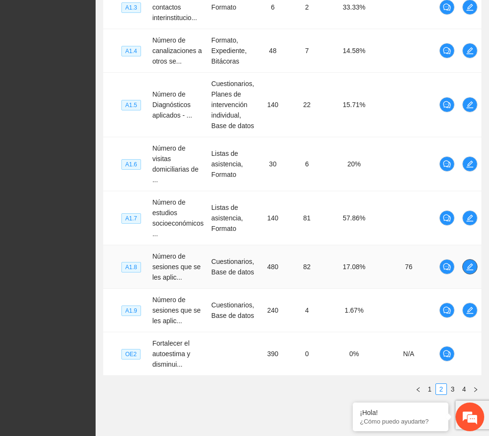
click at [459, 264] on icon "edit" at bounding box center [471, 267] width 8 height 8
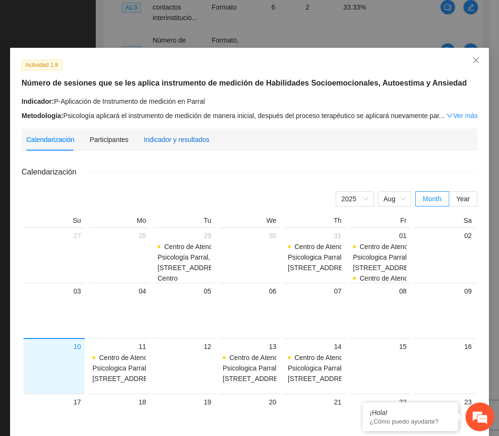
drag, startPoint x: 184, startPoint y: 136, endPoint x: 208, endPoint y: 162, distance: 35.6
click at [183, 136] on div "Indicador y resultados" at bounding box center [177, 139] width 66 height 11
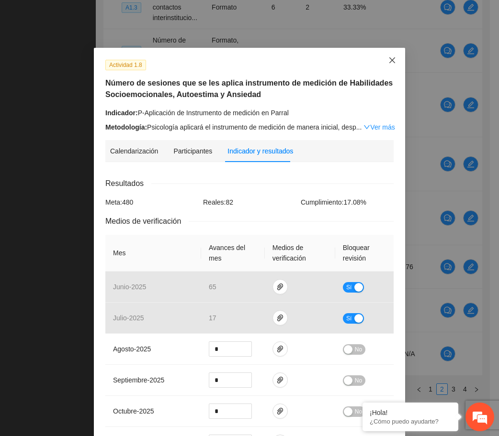
drag, startPoint x: 389, startPoint y: 56, endPoint x: 387, endPoint y: 67, distance: 12.1
click at [387, 56] on span "Close" at bounding box center [392, 61] width 26 height 26
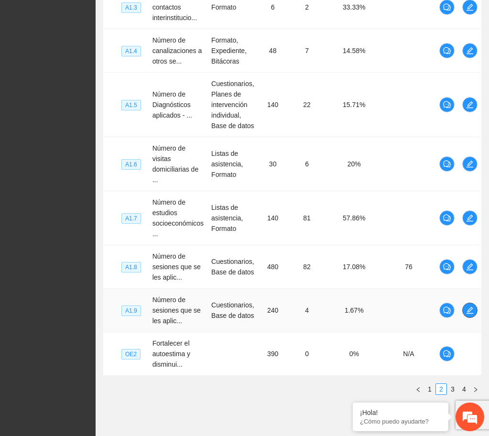
click at [459, 309] on button "button" at bounding box center [470, 310] width 15 height 15
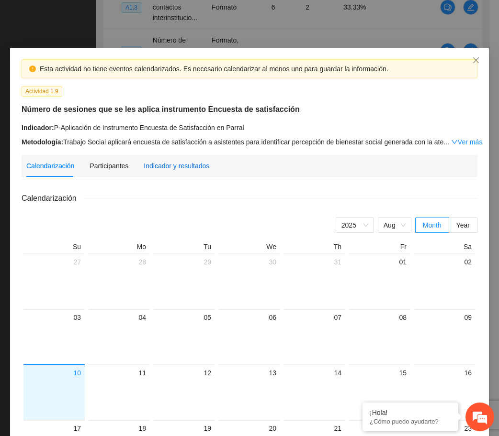
click at [180, 161] on div "Indicador y resultados" at bounding box center [177, 166] width 66 height 11
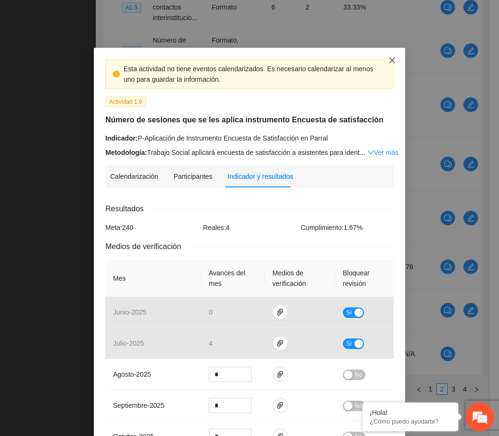
drag, startPoint x: 386, startPoint y: 61, endPoint x: 357, endPoint y: 17, distance: 52.7
click at [388, 59] on icon "close" at bounding box center [392, 60] width 8 height 8
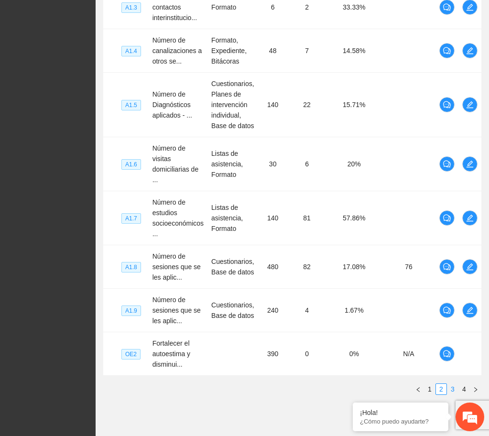
click at [457, 390] on link "3" at bounding box center [453, 389] width 11 height 11
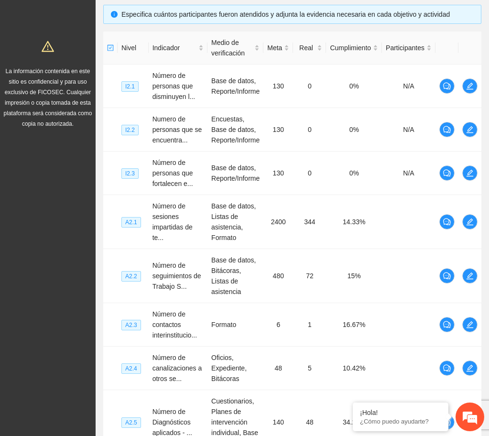
scroll to position [231, 0]
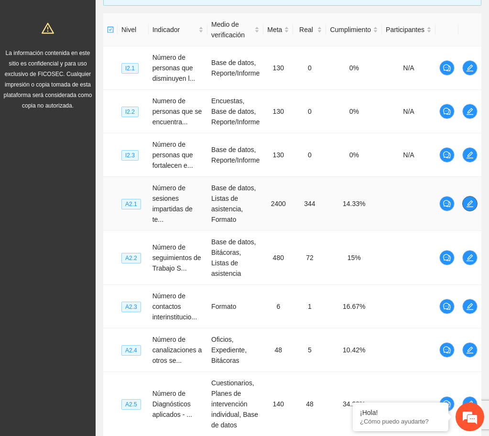
click at [459, 205] on icon "edit" at bounding box center [471, 204] width 8 height 8
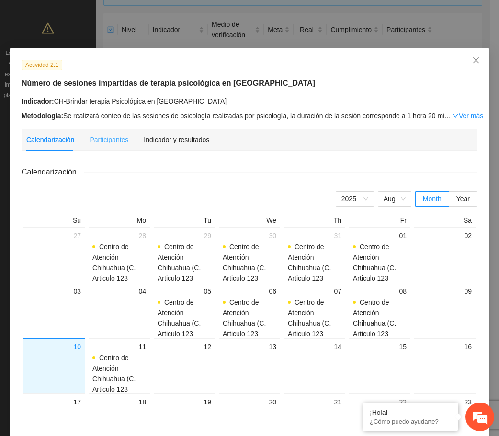
click at [184, 146] on div "Indicador y resultados" at bounding box center [177, 140] width 66 height 22
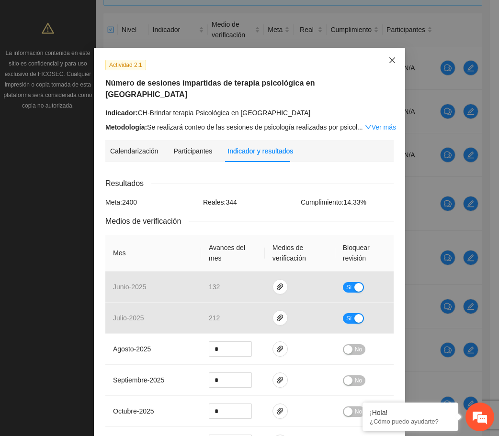
click at [386, 65] on span "Close" at bounding box center [392, 61] width 26 height 26
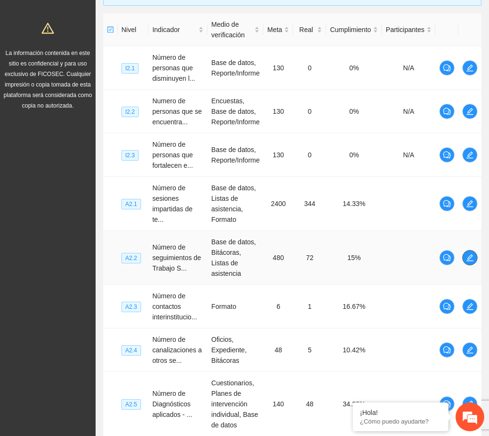
click at [459, 255] on icon "edit" at bounding box center [470, 258] width 7 height 7
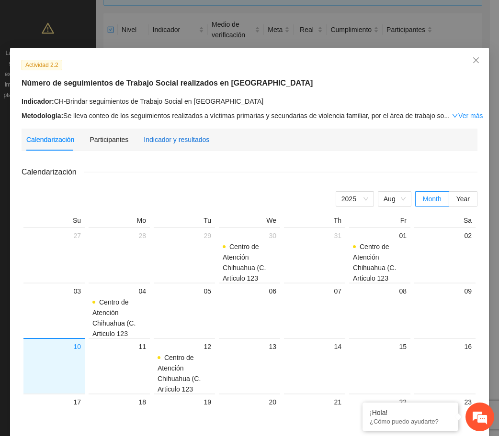
click at [183, 137] on div "Indicador y resultados" at bounding box center [177, 139] width 66 height 11
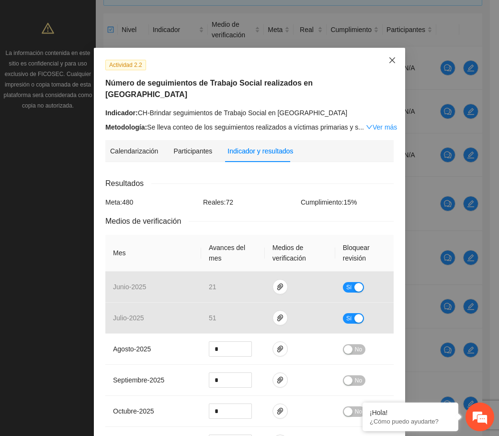
click at [388, 64] on icon "close" at bounding box center [392, 60] width 8 height 8
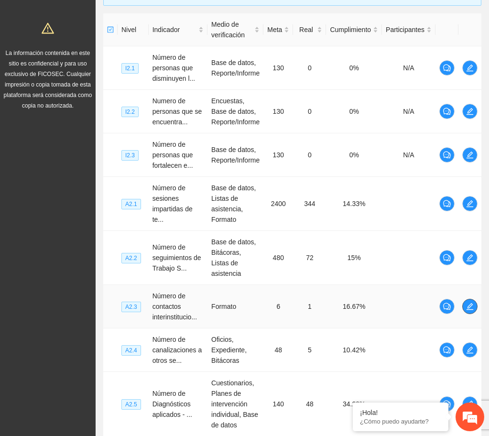
click at [459, 299] on button "button" at bounding box center [470, 306] width 15 height 15
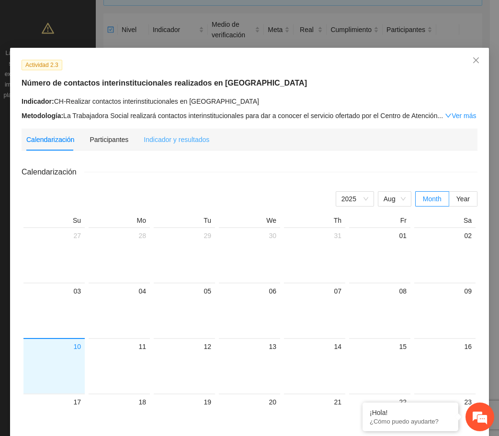
click at [181, 133] on div "Indicador y resultados" at bounding box center [177, 140] width 66 height 22
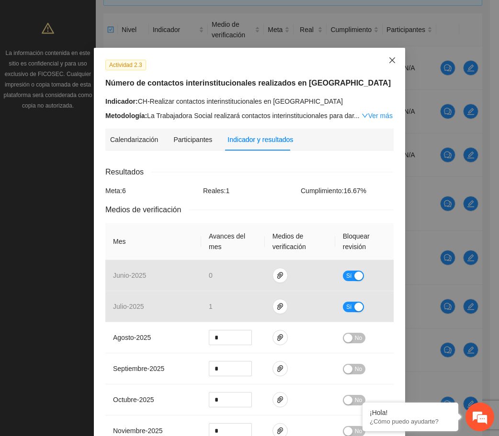
click at [387, 55] on span "Close" at bounding box center [392, 61] width 26 height 26
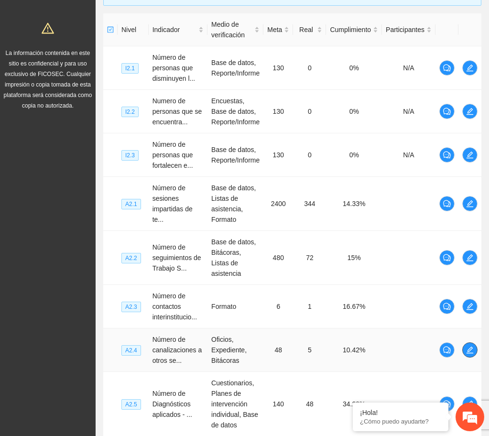
click at [459, 345] on button "button" at bounding box center [470, 350] width 15 height 15
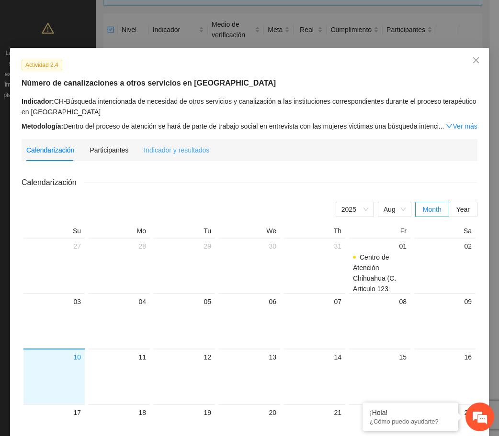
click at [188, 140] on div "Indicador y resultados" at bounding box center [177, 150] width 66 height 22
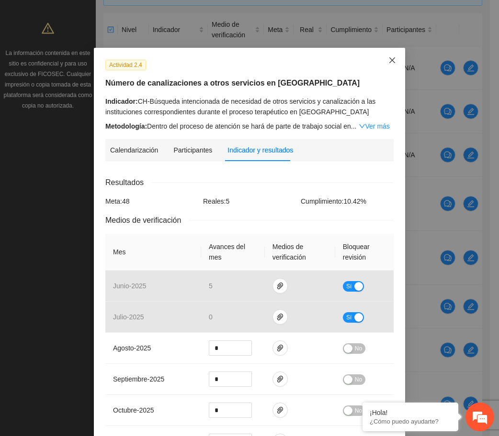
drag, startPoint x: 388, startPoint y: 60, endPoint x: 389, endPoint y: 68, distance: 8.3
click at [388, 60] on icon "close" at bounding box center [392, 60] width 8 height 8
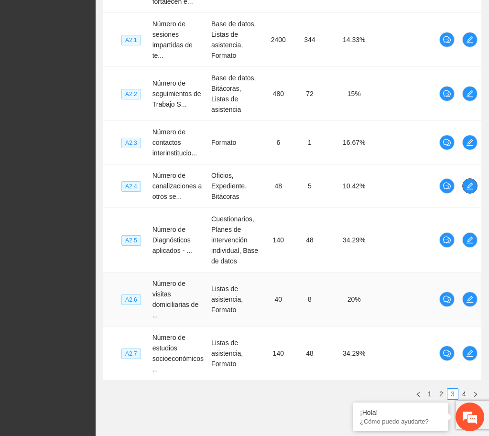
scroll to position [411, 0]
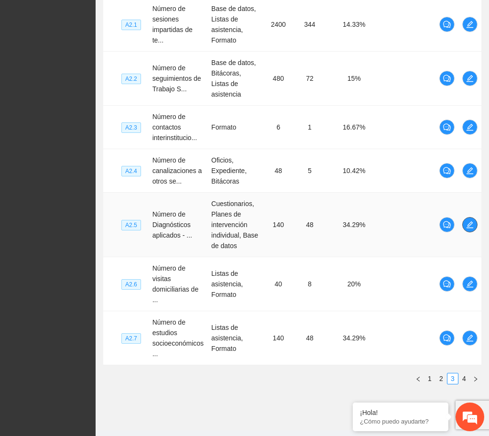
click at [459, 221] on icon "edit" at bounding box center [471, 225] width 8 height 8
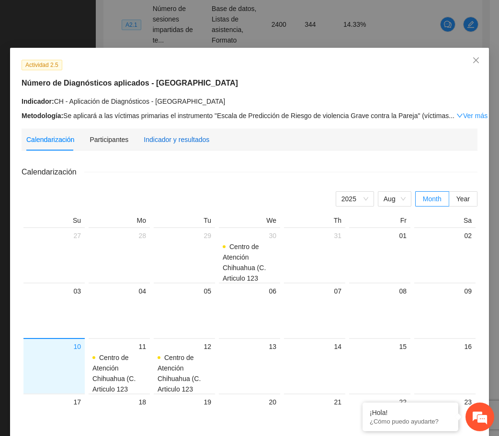
click at [180, 134] on div "Indicador y resultados" at bounding box center [177, 139] width 66 height 11
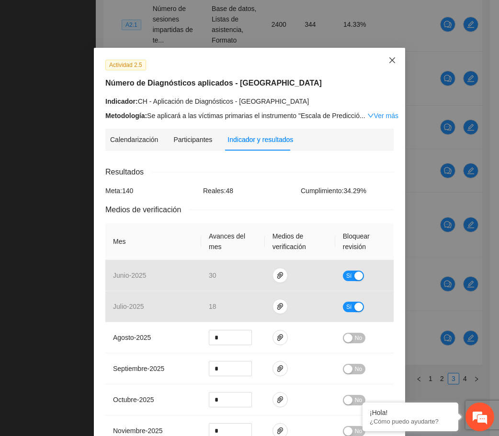
click at [393, 62] on span "Close" at bounding box center [392, 61] width 26 height 26
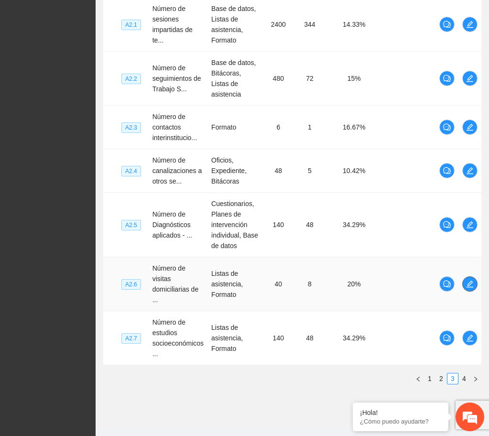
click at [459, 280] on icon "edit" at bounding box center [471, 284] width 8 height 8
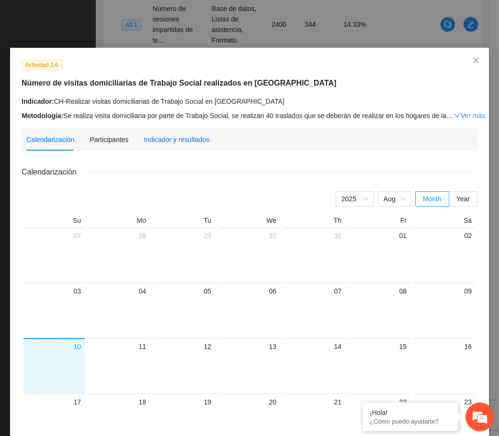
click at [176, 142] on div "Indicador y resultados" at bounding box center [177, 139] width 66 height 11
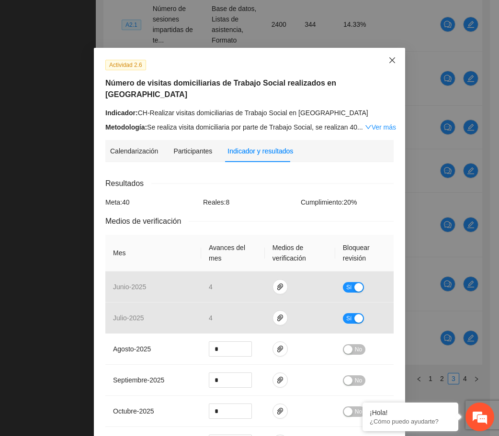
drag, startPoint x: 391, startPoint y: 60, endPoint x: 393, endPoint y: 91, distance: 31.7
click at [390, 60] on icon "close" at bounding box center [392, 60] width 8 height 8
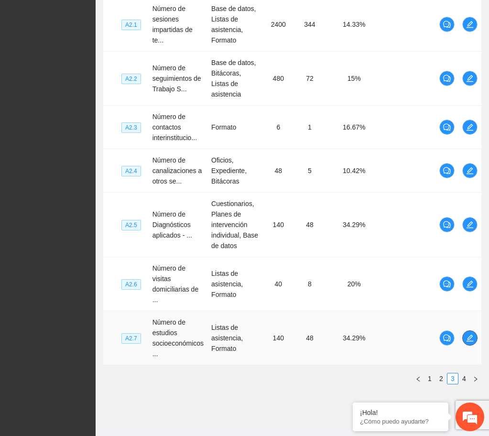
click at [459, 334] on icon "edit" at bounding box center [471, 338] width 8 height 8
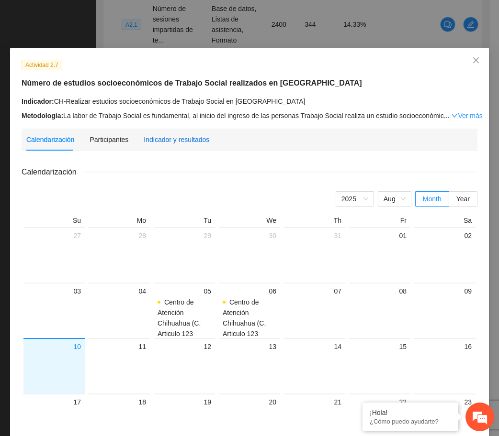
click at [200, 139] on div "Indicador y resultados" at bounding box center [177, 139] width 66 height 11
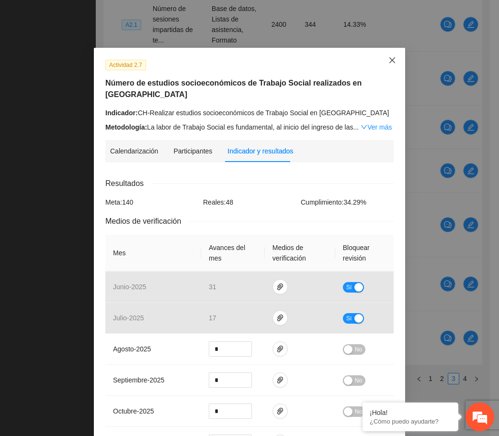
click at [387, 55] on span "Close" at bounding box center [392, 61] width 26 height 26
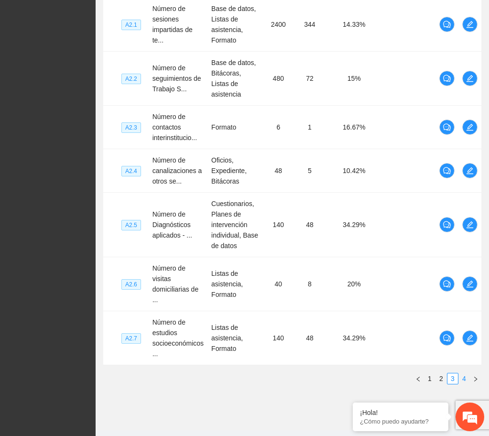
click at [459, 374] on link "4" at bounding box center [464, 379] width 11 height 11
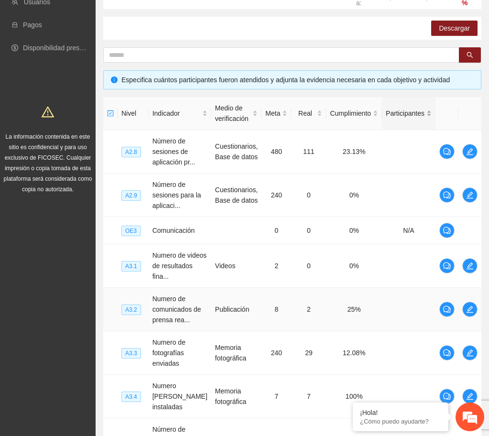
scroll to position [111, 0]
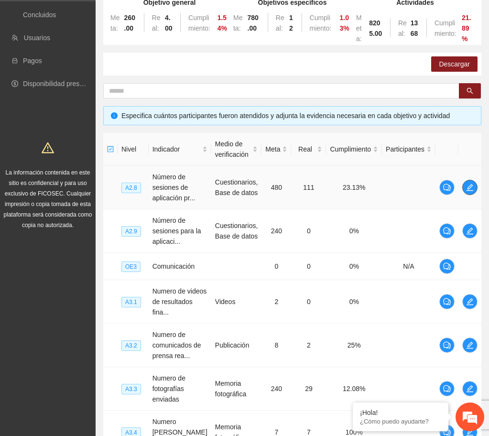
click at [459, 188] on icon "edit" at bounding box center [471, 188] width 8 height 8
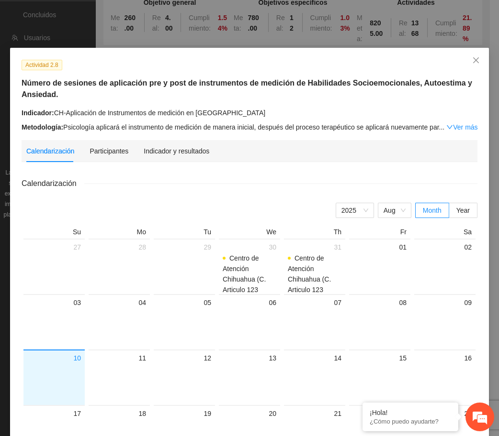
click at [181, 138] on div "Actividad 2.8 Número de sesiones de aplicación pre y post de instrumentos de me…" at bounding box center [249, 317] width 478 height 539
click at [191, 153] on div "Indicador y resultados" at bounding box center [177, 151] width 66 height 11
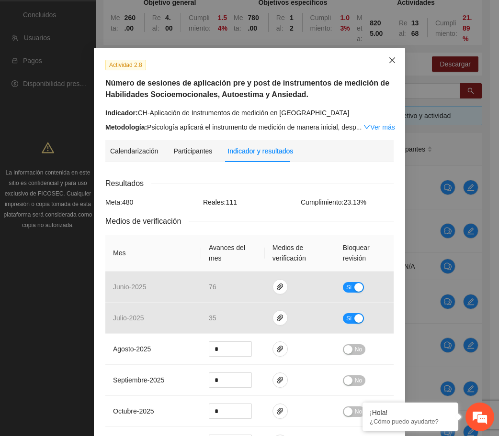
click at [388, 56] on span "Close" at bounding box center [392, 61] width 26 height 26
